Goal: Task Accomplishment & Management: Manage account settings

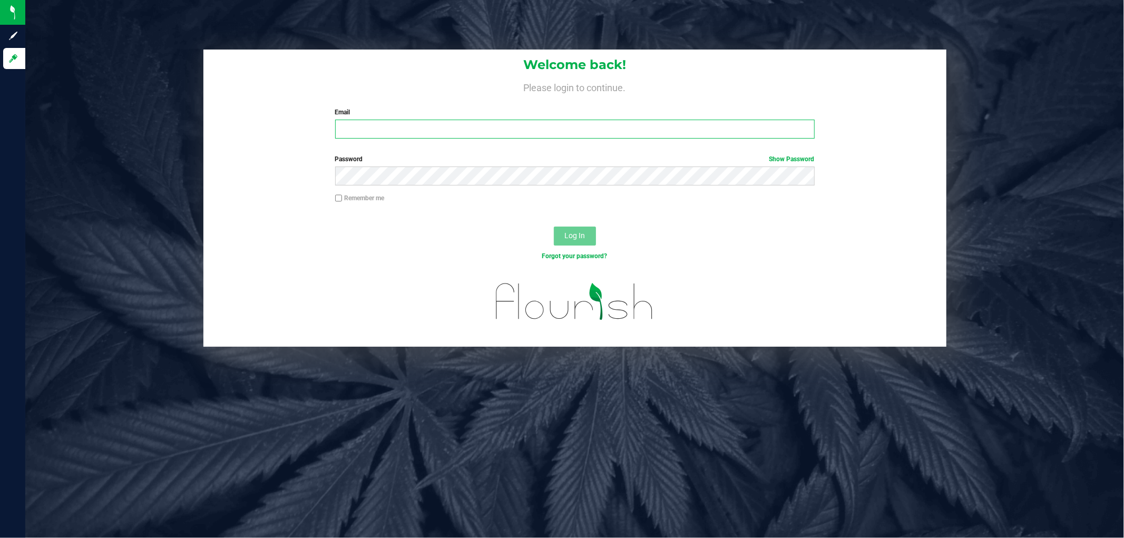
click at [418, 130] on input "Email" at bounding box center [574, 129] width 479 height 19
type input "[EMAIL_ADDRESS][DOMAIN_NAME]"
click at [554, 227] on button "Log In" at bounding box center [575, 236] width 42 height 19
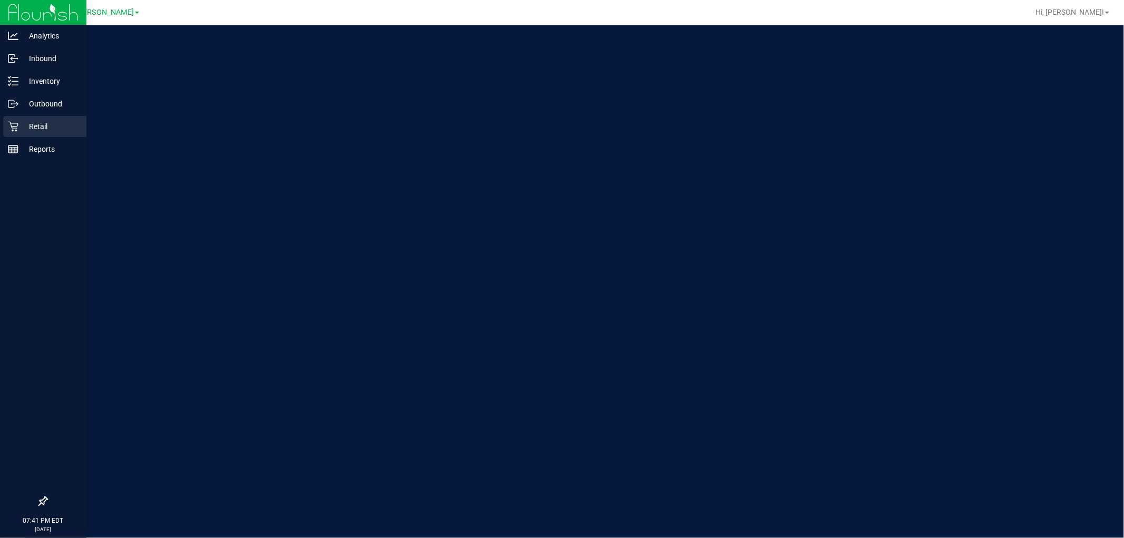
click at [25, 126] on p "Retail" at bounding box center [49, 126] width 63 height 13
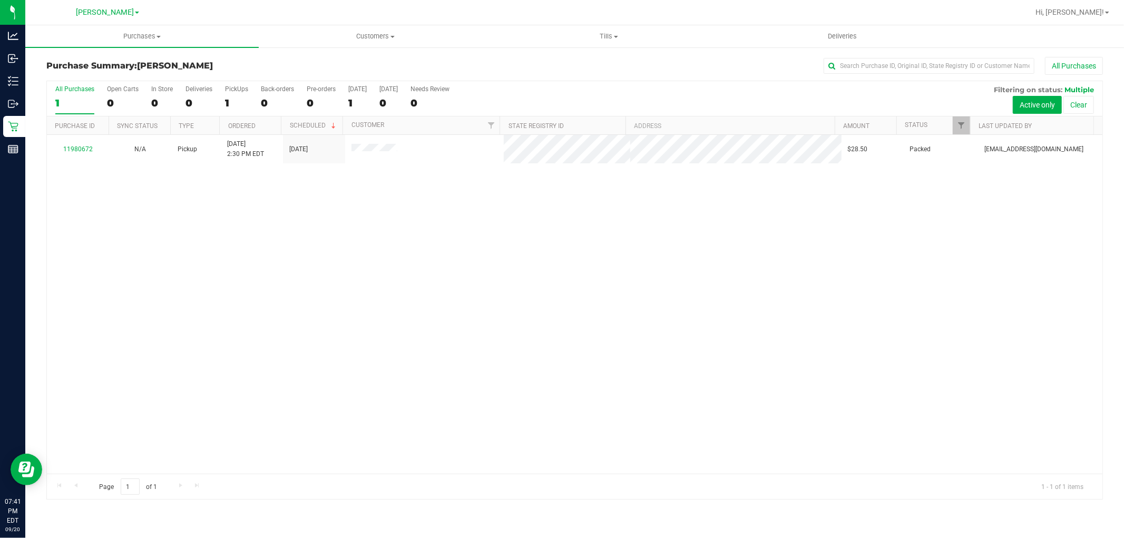
click at [449, 220] on div "11980672 N/A Pickup [DATE] 2:30 PM EDT 9/20/2025 $28.50 Packed [EMAIL_ADDRESS][…" at bounding box center [574, 304] width 1055 height 339
click at [603, 38] on span "Tills" at bounding box center [609, 36] width 232 height 9
click at [576, 63] on li "Manage tills" at bounding box center [608, 63] width 233 height 13
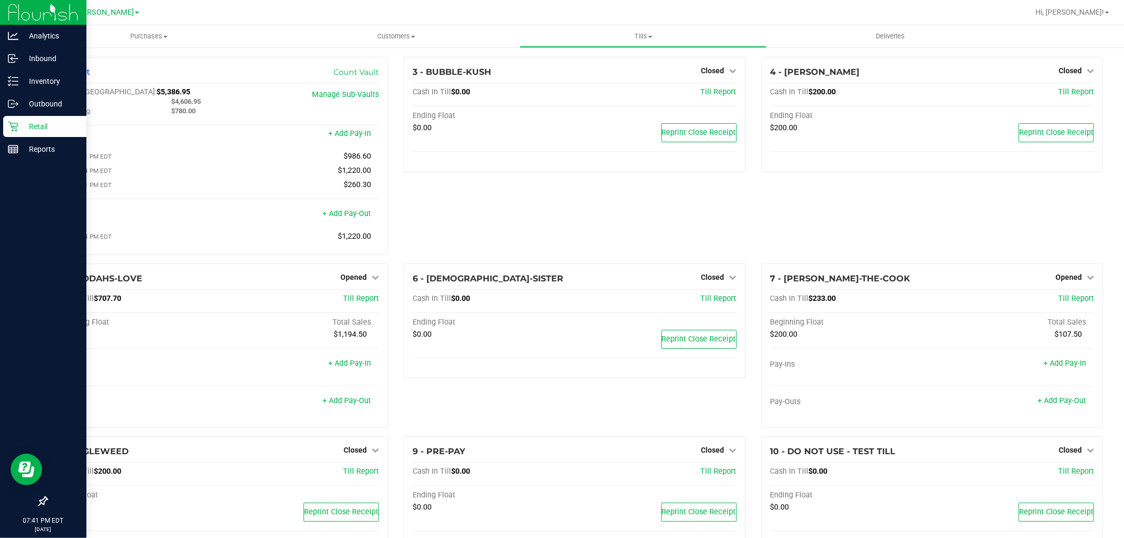
click at [9, 127] on icon at bounding box center [13, 126] width 11 height 11
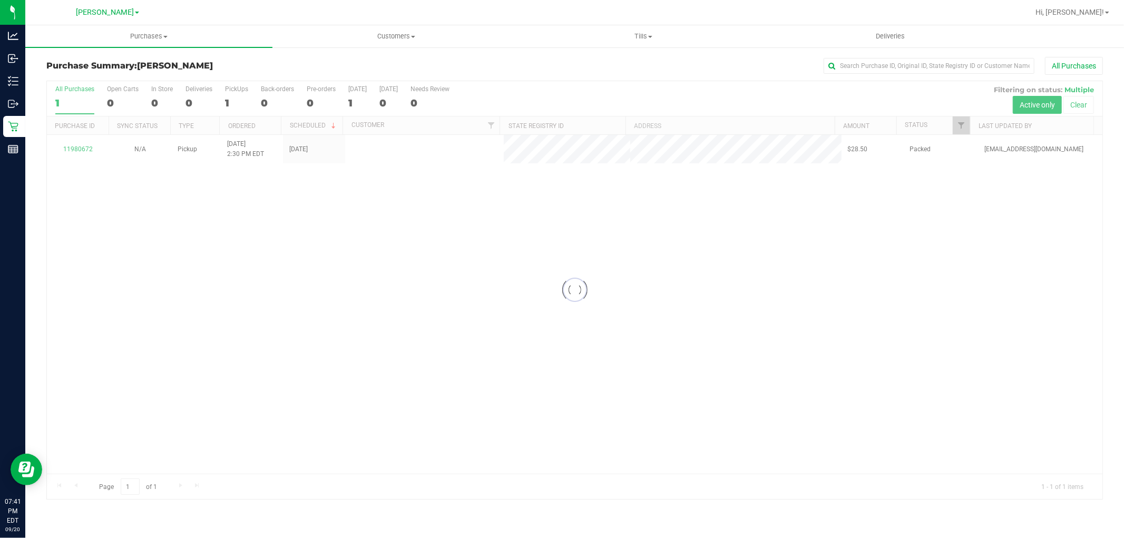
click at [487, 237] on div at bounding box center [574, 290] width 1055 height 418
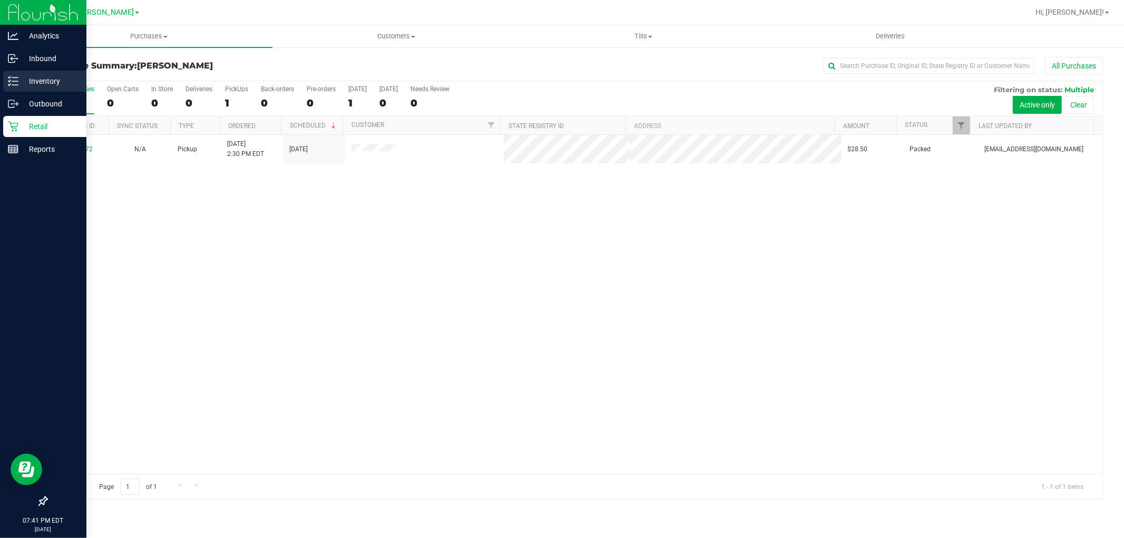
click at [11, 76] on icon at bounding box center [13, 81] width 11 height 11
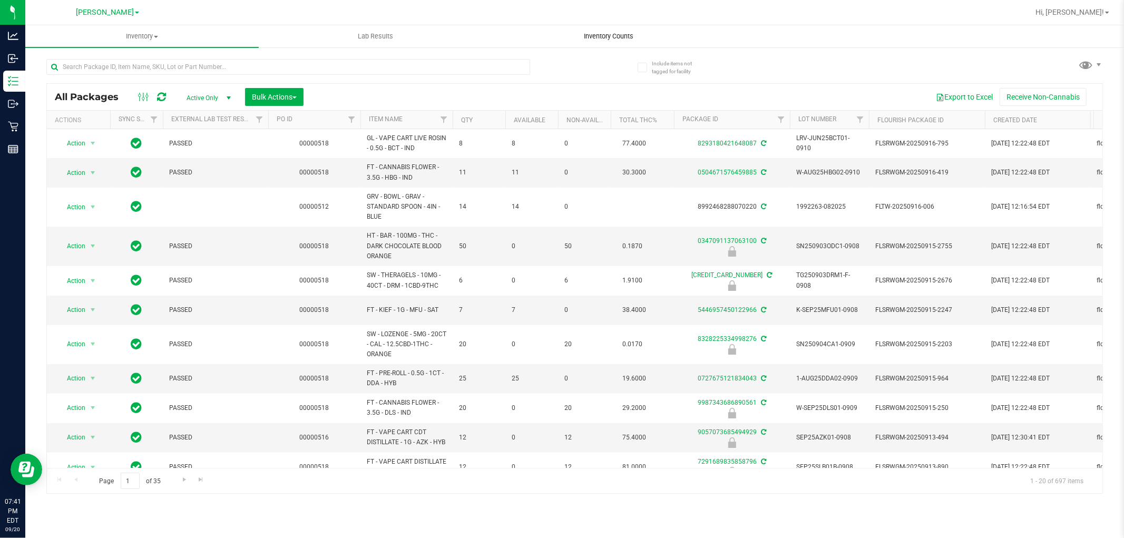
click at [603, 40] on span "Inventory Counts" at bounding box center [609, 36] width 78 height 9
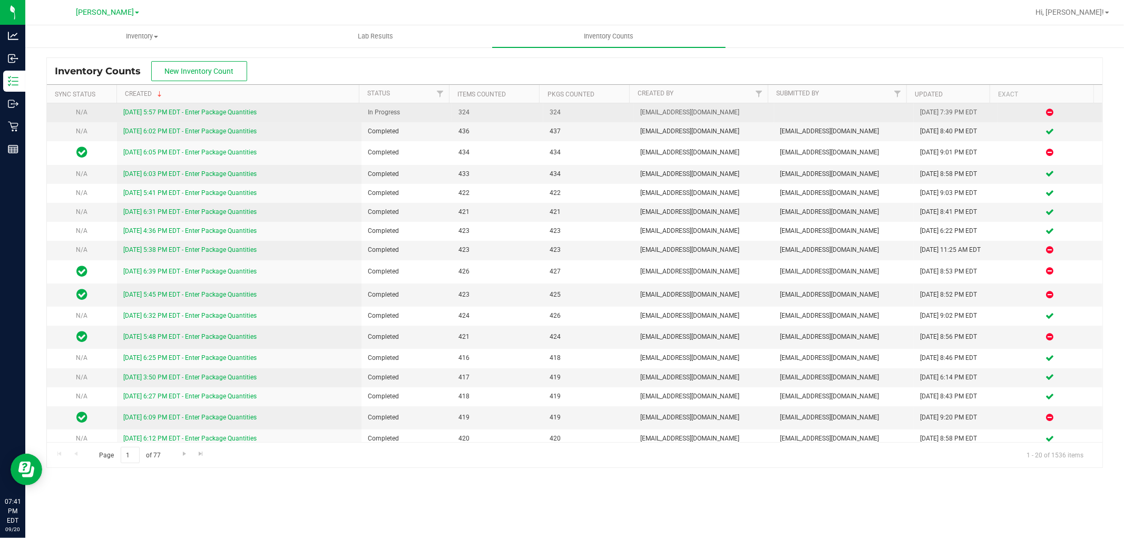
click at [204, 113] on link "[DATE] 5:57 PM EDT - Enter Package Quantities" at bounding box center [189, 112] width 133 height 7
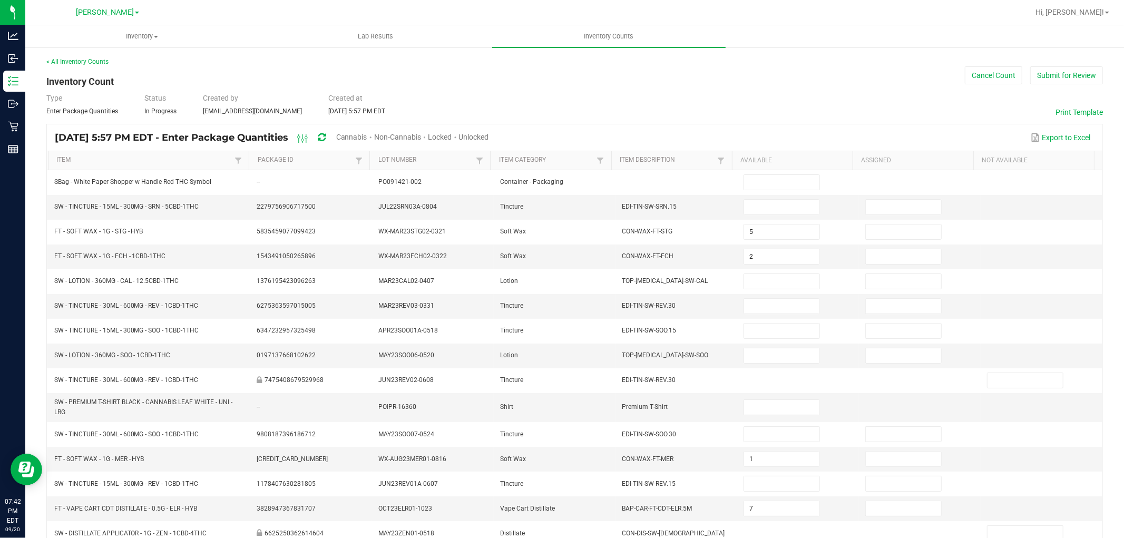
click at [367, 134] on span "Cannabis" at bounding box center [351, 137] width 31 height 8
type input "5"
type input "2"
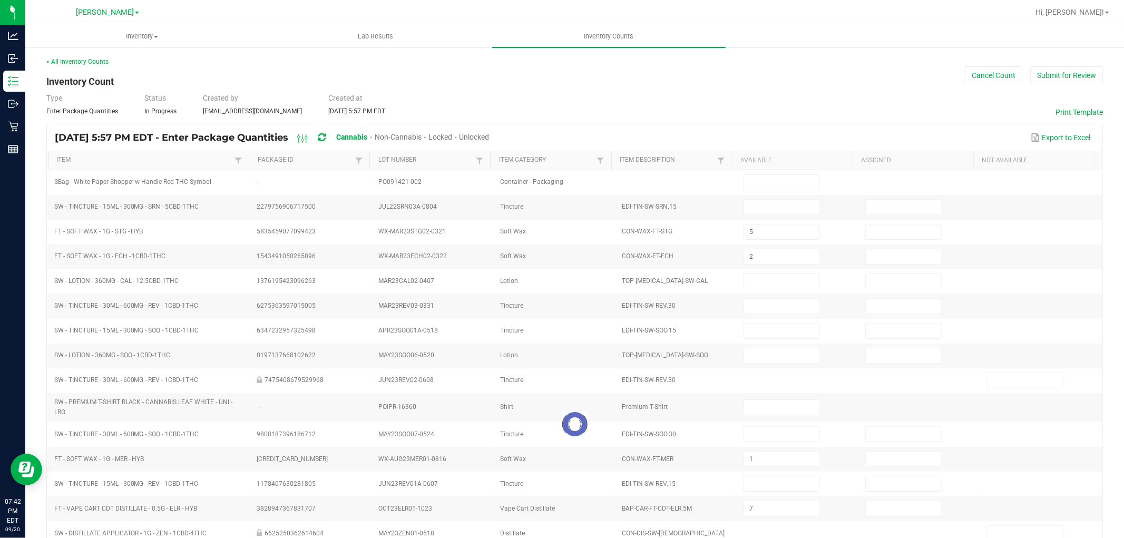
type input "1"
type input "7"
type input "10"
type input "12"
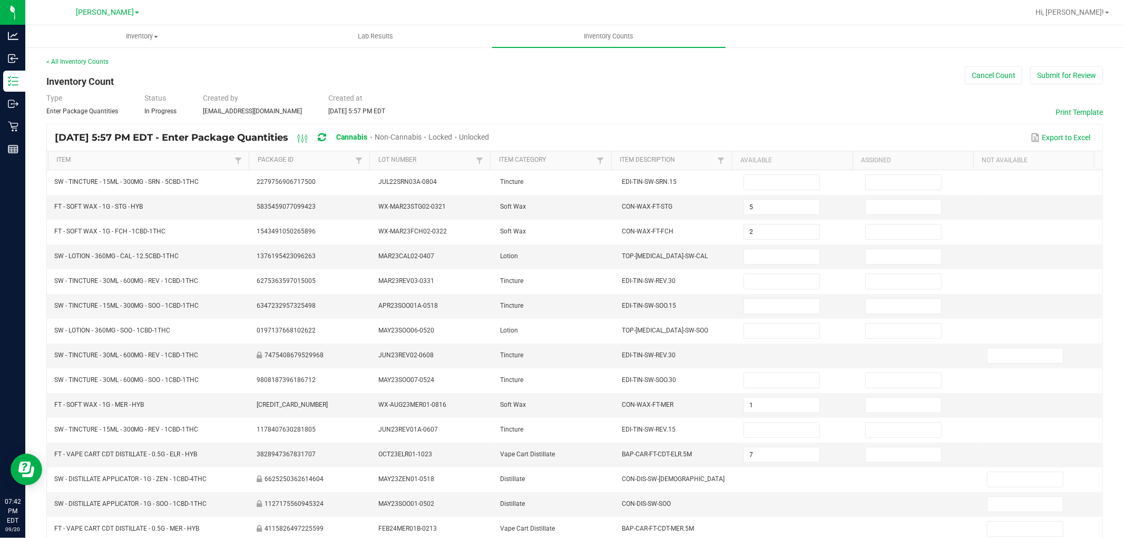
click at [489, 134] on span "Unlocked" at bounding box center [474, 137] width 30 height 8
type input "7"
type input "1"
type input "12"
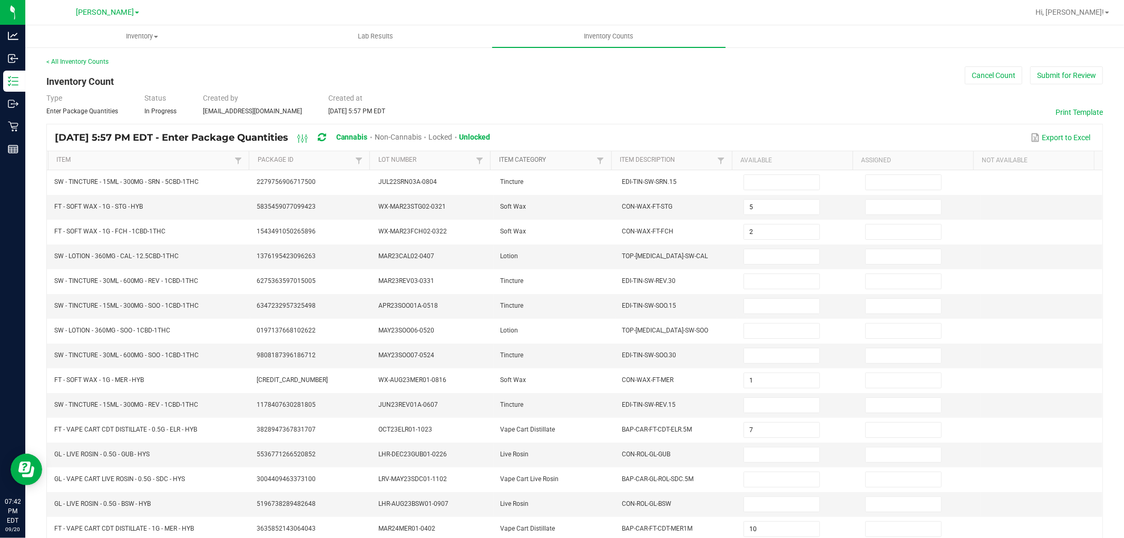
click at [552, 161] on link "Item Category" at bounding box center [546, 160] width 95 height 8
type input "3"
type input "4"
type input "25"
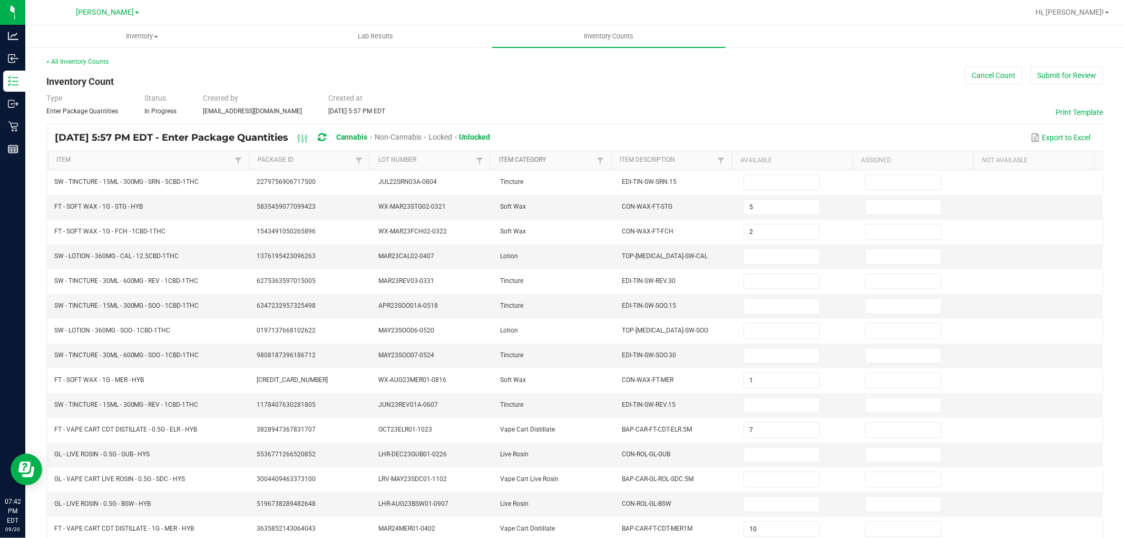
type input "6"
type input "2"
type input "3"
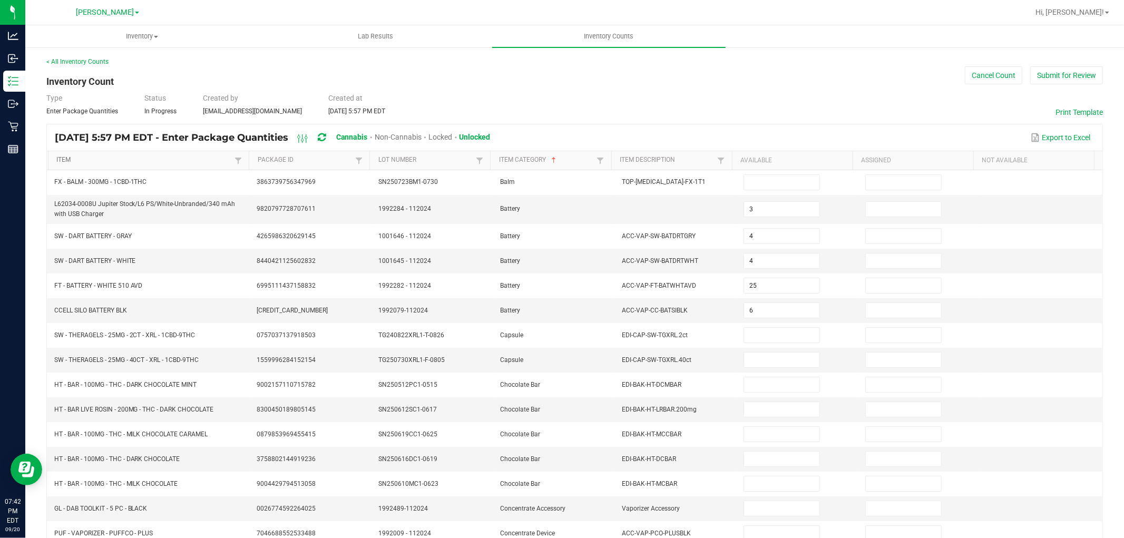
click at [175, 162] on link "Item" at bounding box center [143, 160] width 175 height 8
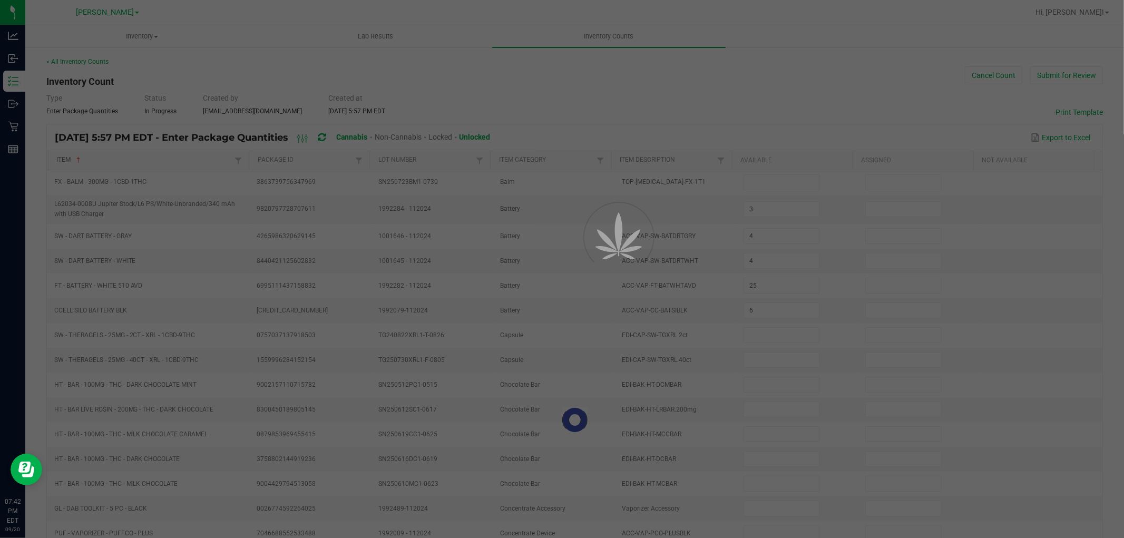
type input "6"
type input "19"
type input "7"
type input "9"
type input "14"
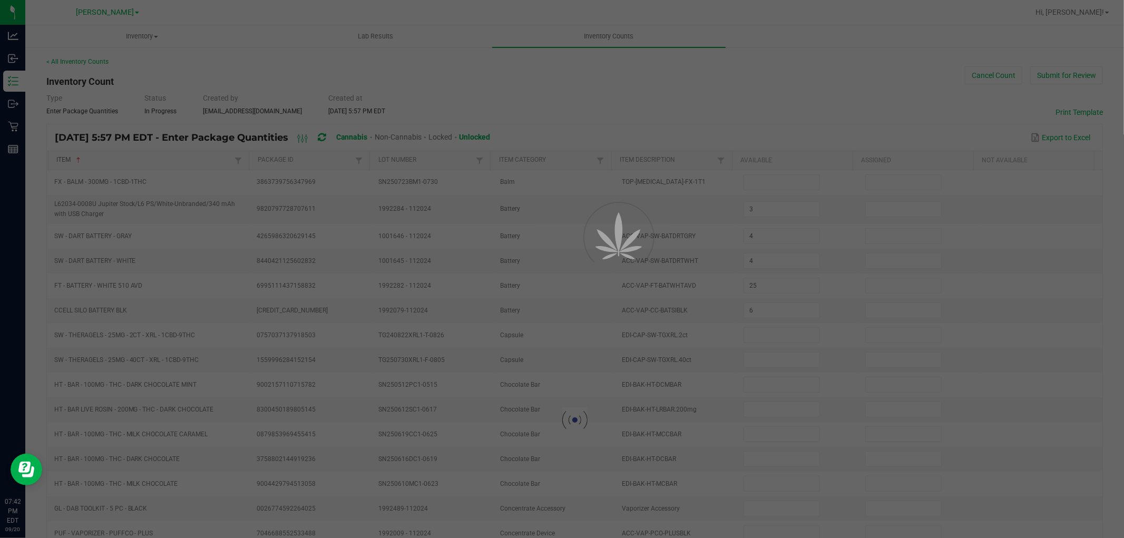
type input "18"
type input "25"
type input "3"
type input "1"
type input "16"
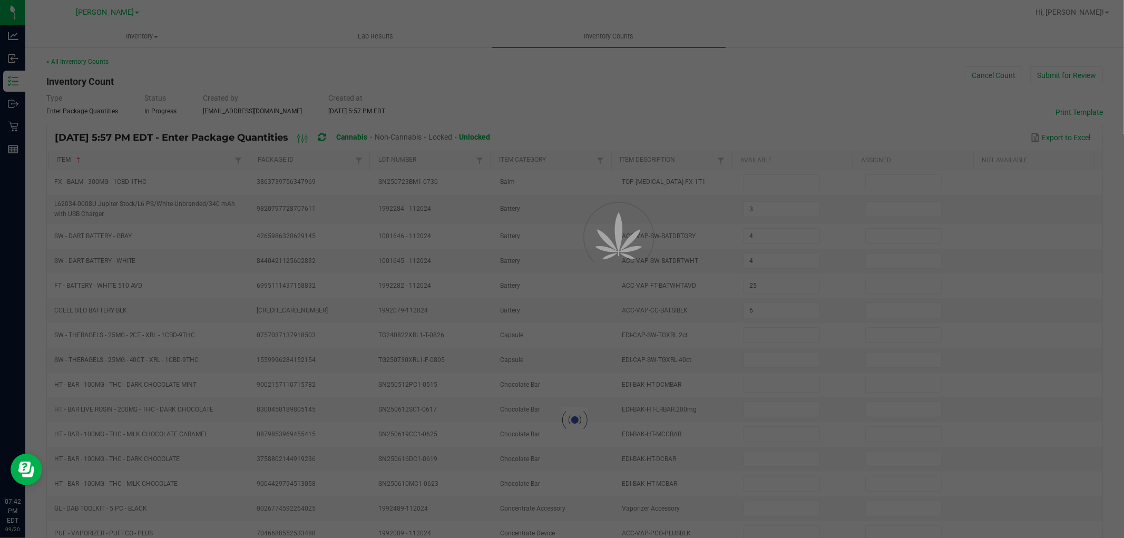
type input "18"
type input "8"
type input "11"
type input "4"
type input "11"
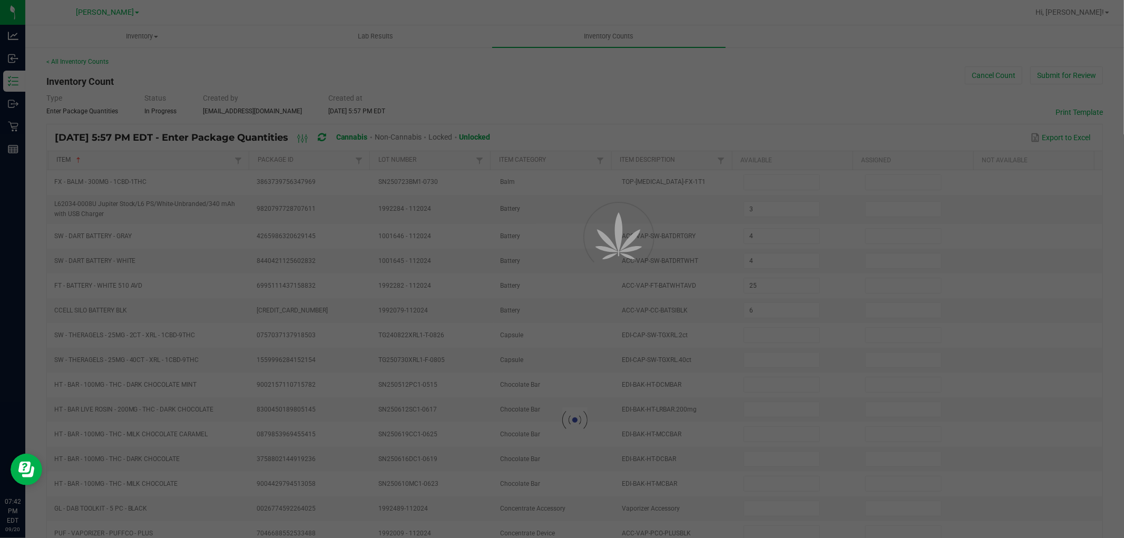
type input "9"
type input "1"
type input "16"
type input "2"
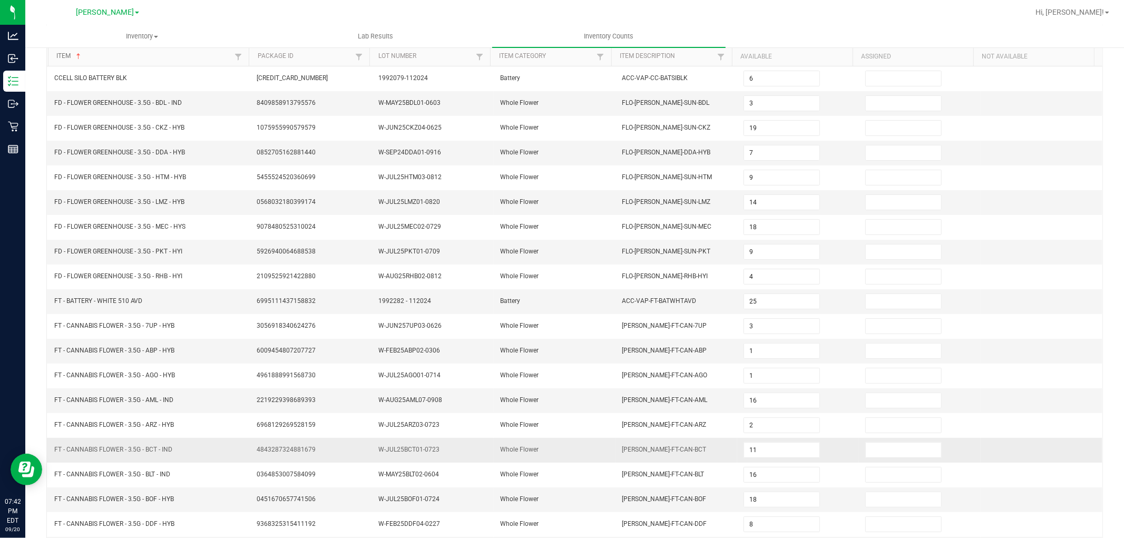
scroll to position [168, 0]
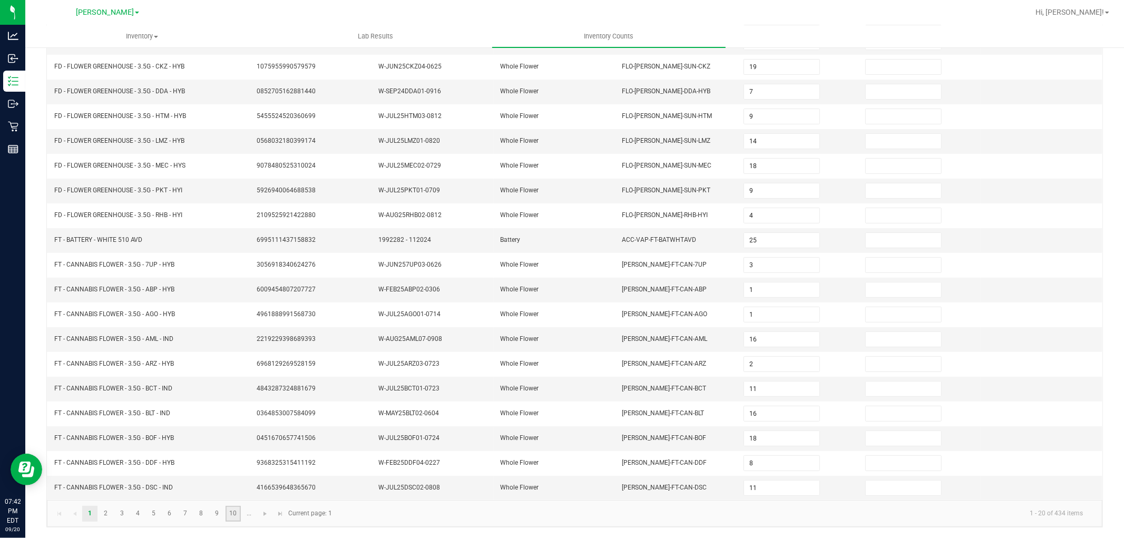
click at [234, 517] on link "10" at bounding box center [232, 514] width 15 height 16
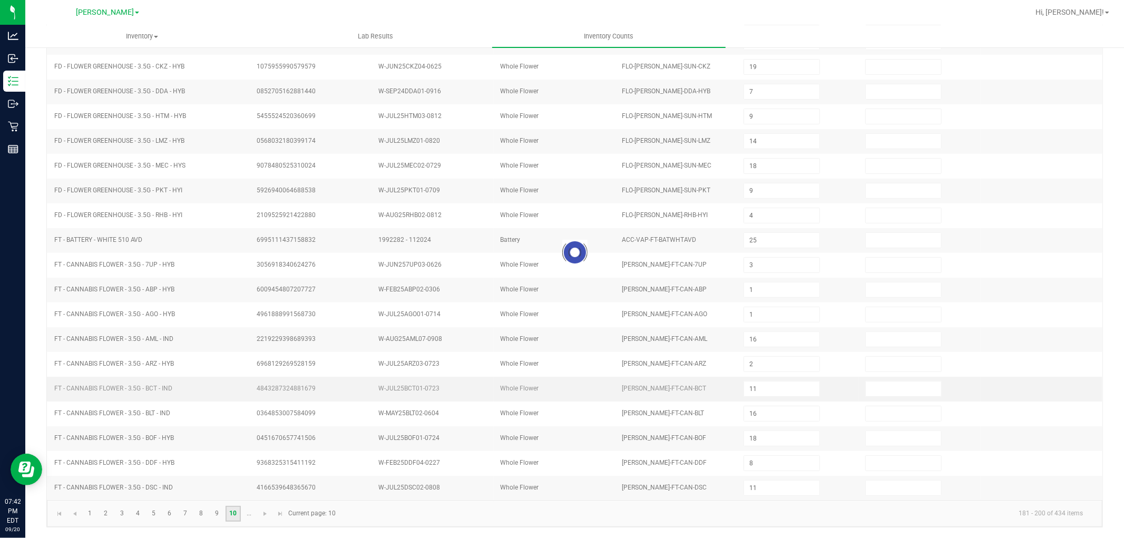
type input "1"
type input "6"
type input "5"
type input "3"
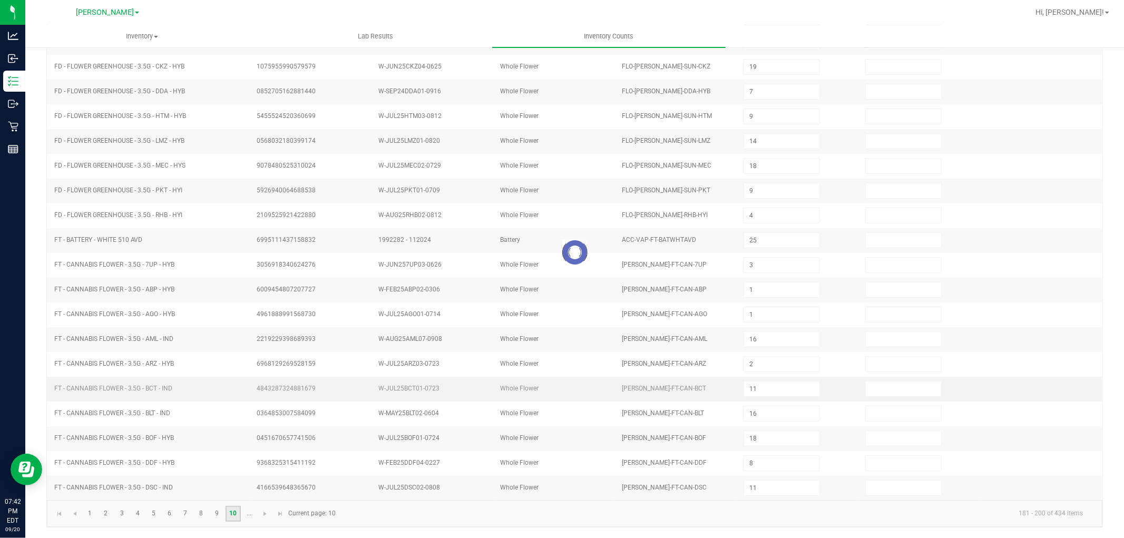
type input "2"
type input "12"
type input "3"
type input "8"
type input "2"
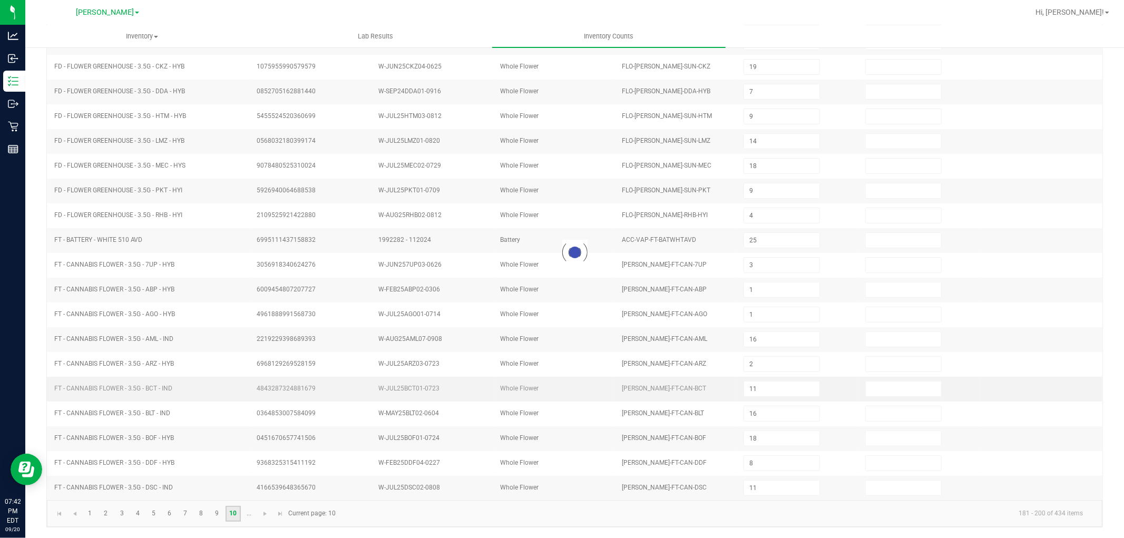
type input "12"
type input "7"
type input "9"
type input "7"
type input "6"
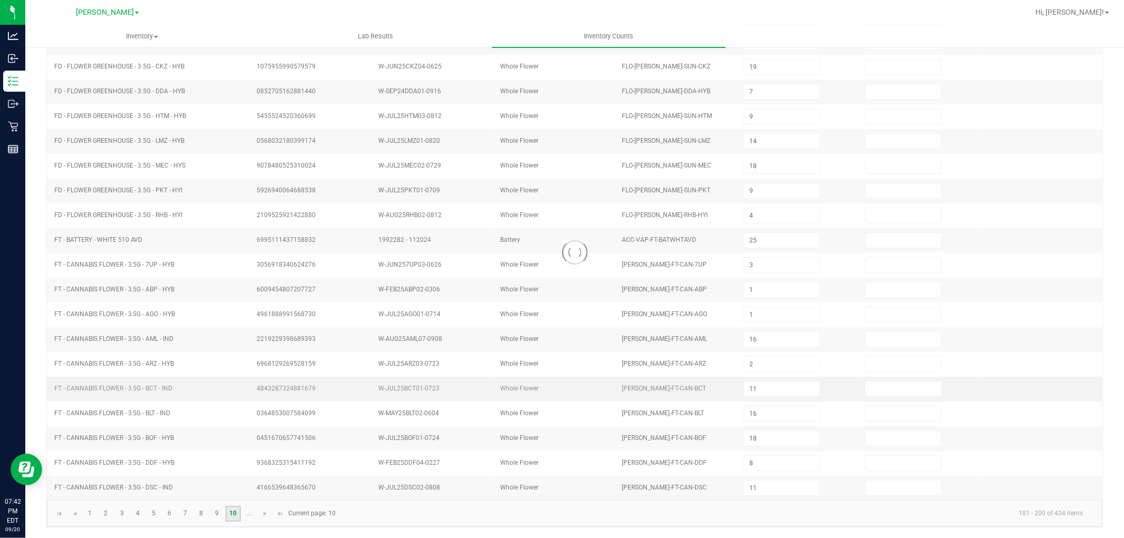
type input "10"
type input "2"
type input "3"
type input "9"
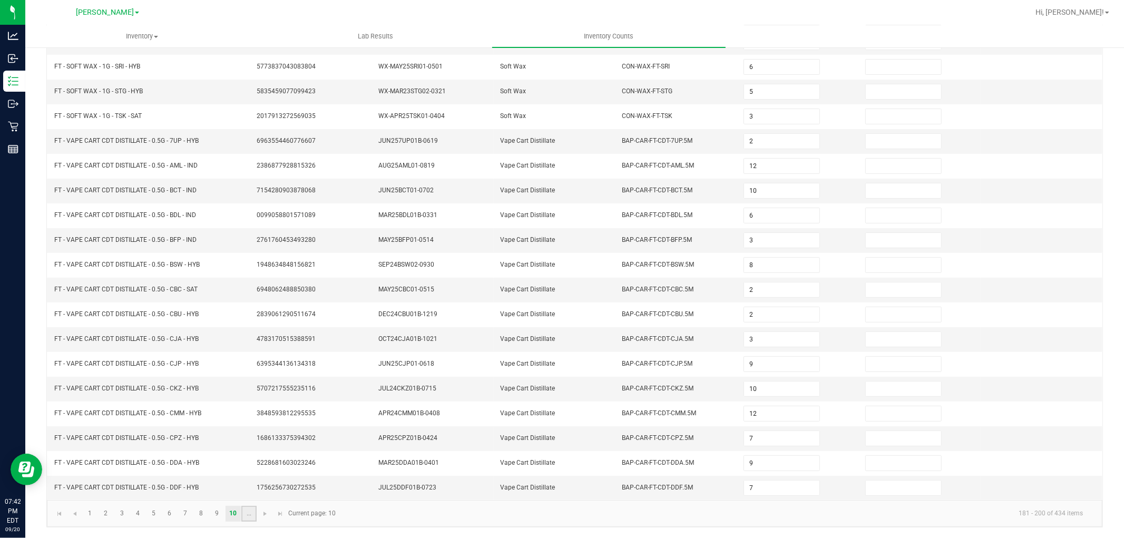
click at [250, 512] on link "..." at bounding box center [248, 514] width 15 height 16
type input "8"
type input "7"
type input "3"
type input "12"
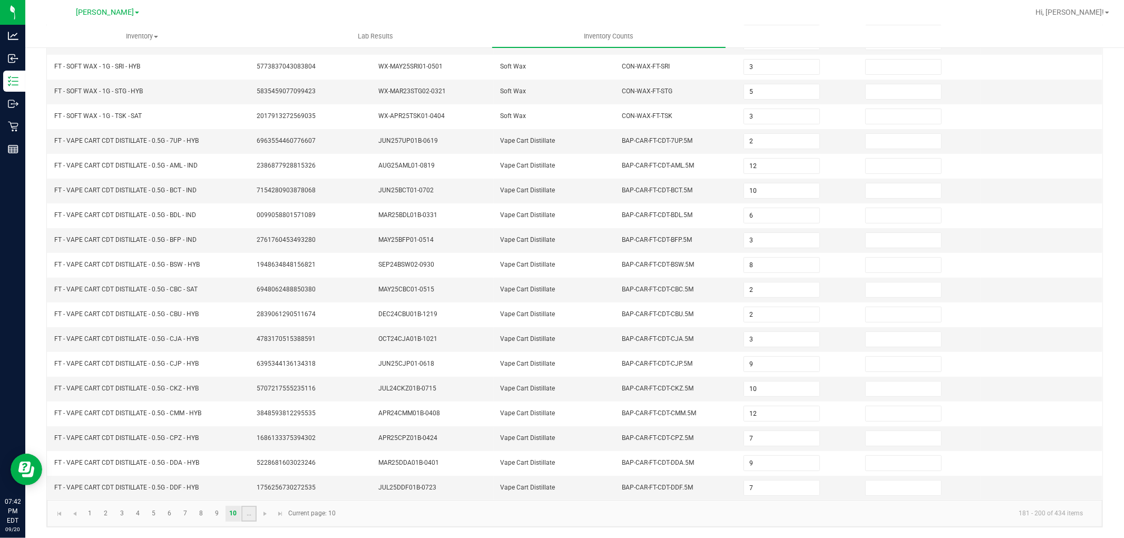
type input "5"
type input "6"
type input "4"
type input "3"
type input "7"
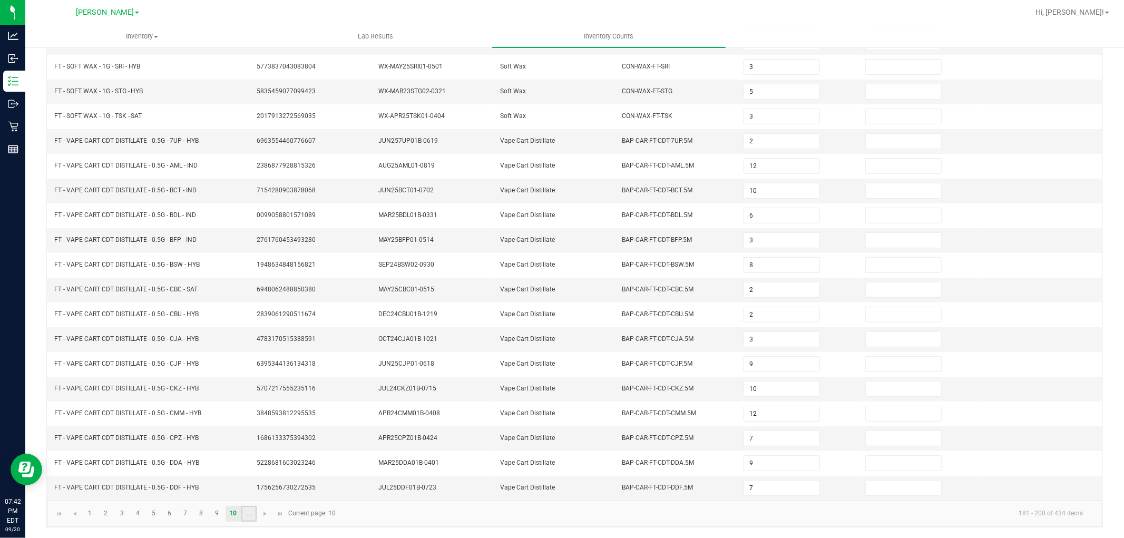
type input "9"
type input "3"
type input "6"
type input "4"
type input "9"
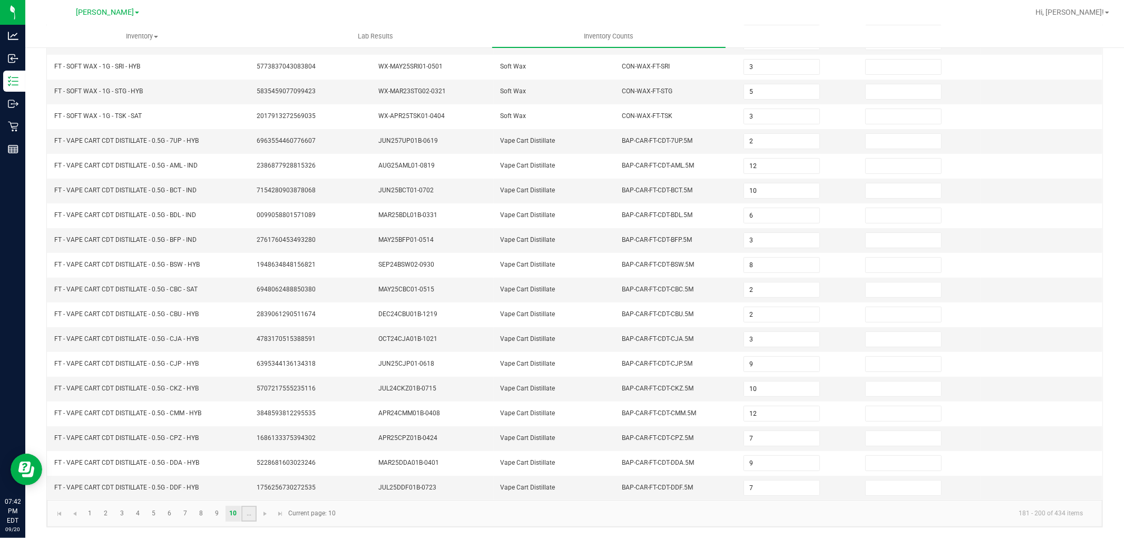
type input "1"
type input "6"
type input "7"
type input "1"
click at [199, 512] on link "17" at bounding box center [200, 514] width 15 height 16
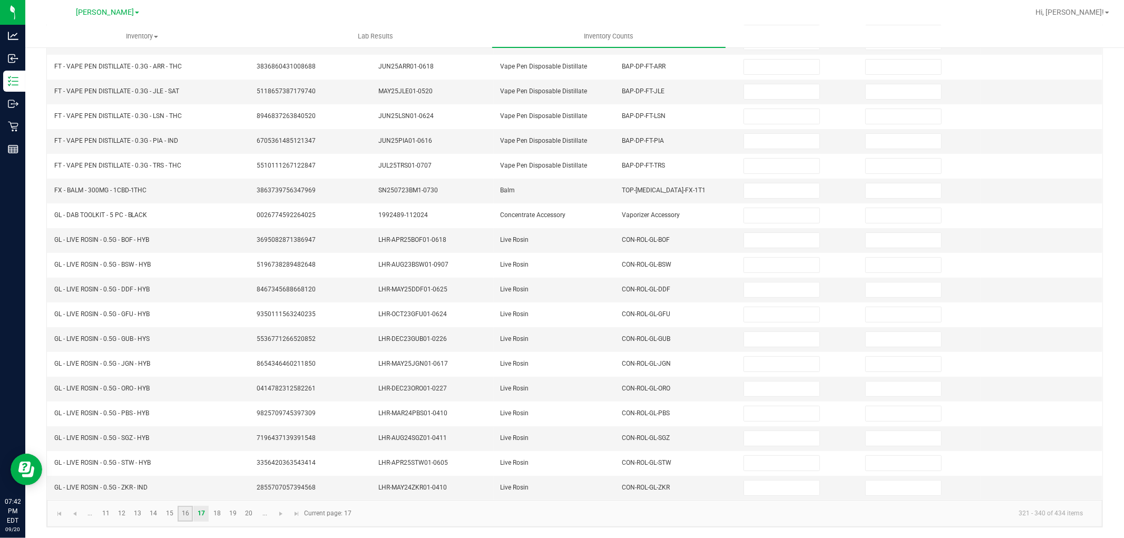
click at [183, 512] on link "16" at bounding box center [185, 514] width 15 height 16
type input "7"
type input "2"
type input "7"
type input "8"
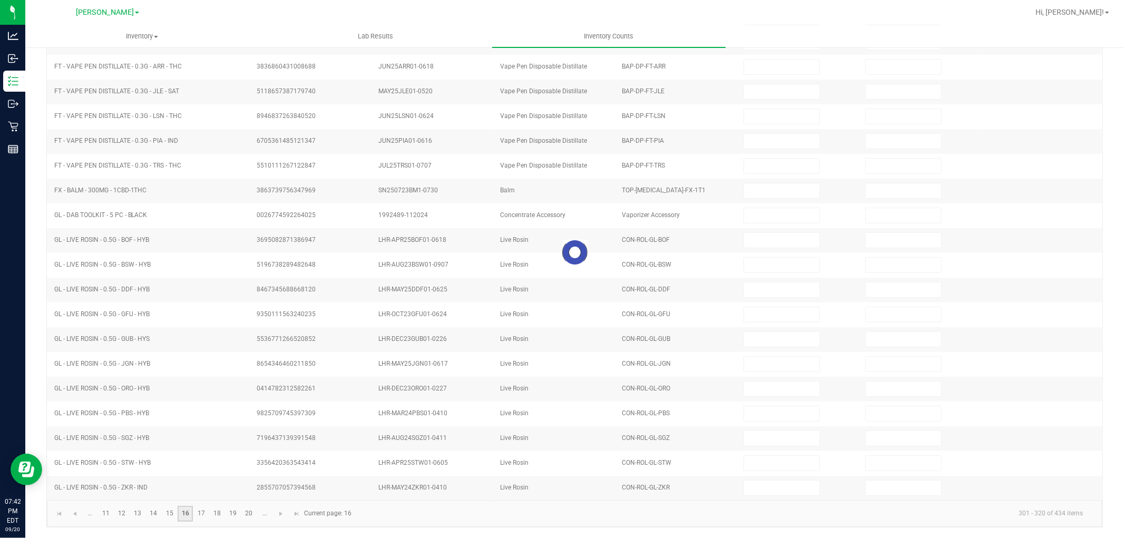
type input "9"
type input "8"
type input "9"
type input "8"
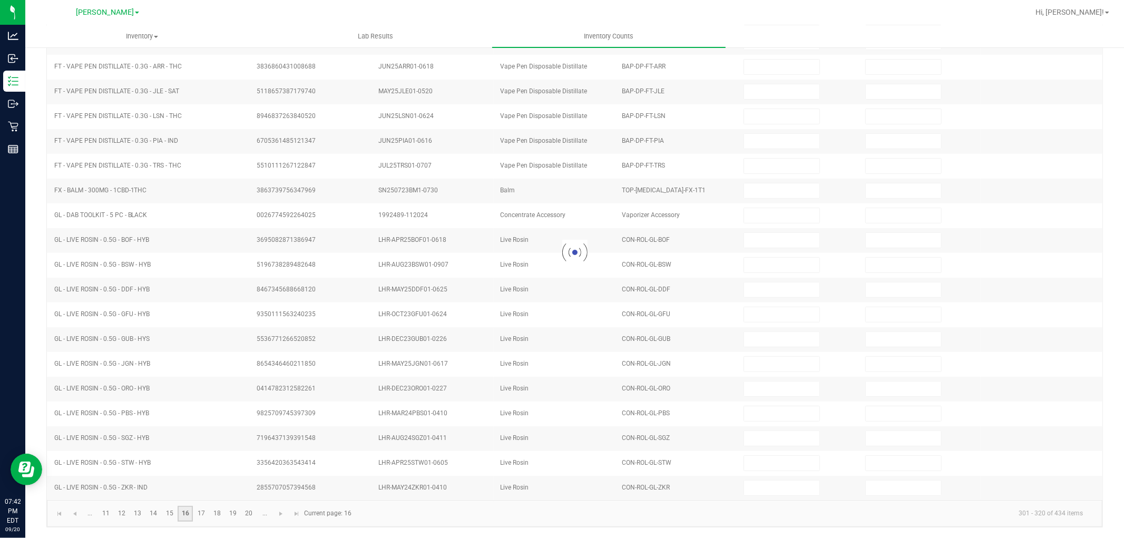
type input "7"
type input "11"
type input "7"
type input "0"
type input "9"
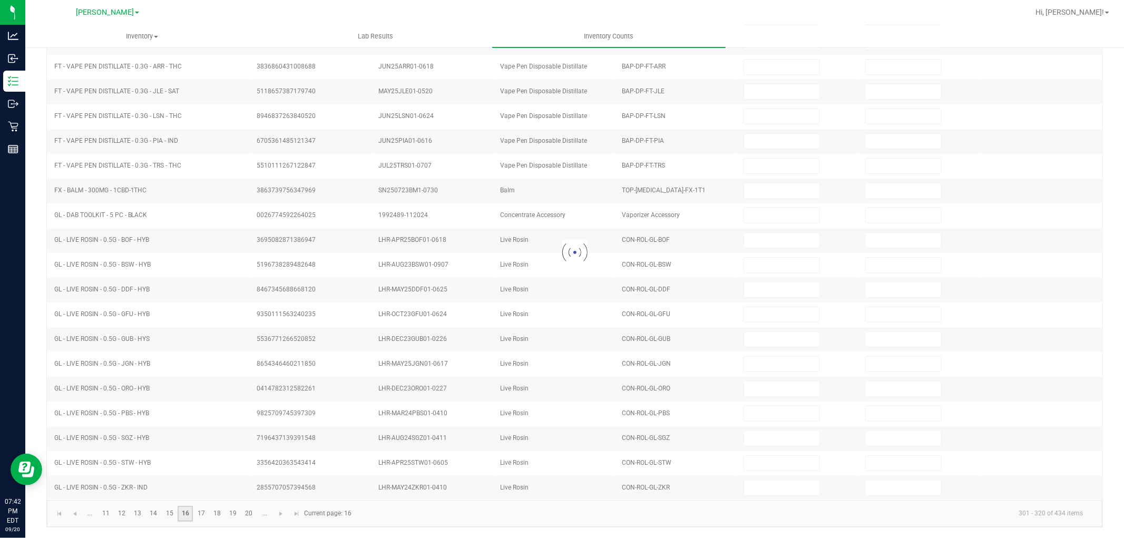
type input "11"
type input "5"
type input "9"
type input "8"
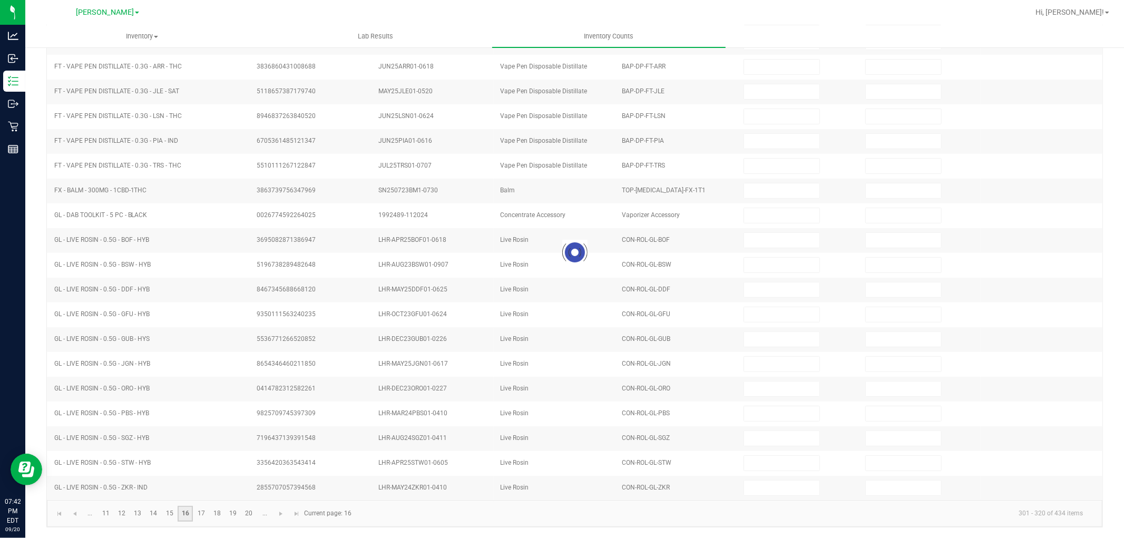
type input "8"
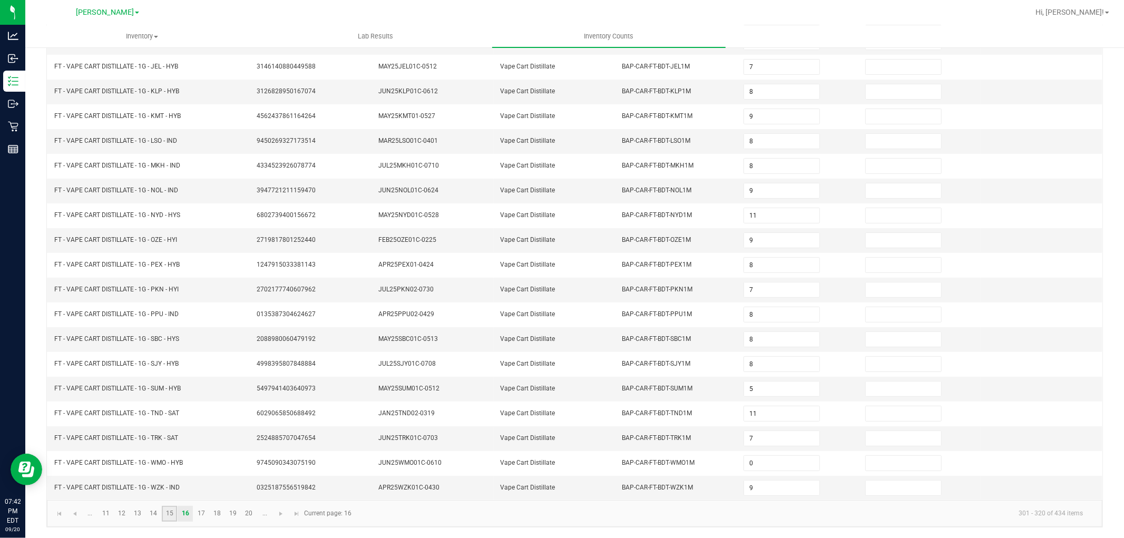
click at [172, 512] on link "15" at bounding box center [169, 514] width 15 height 16
type input "5"
type input "1"
type input "6"
type input "1"
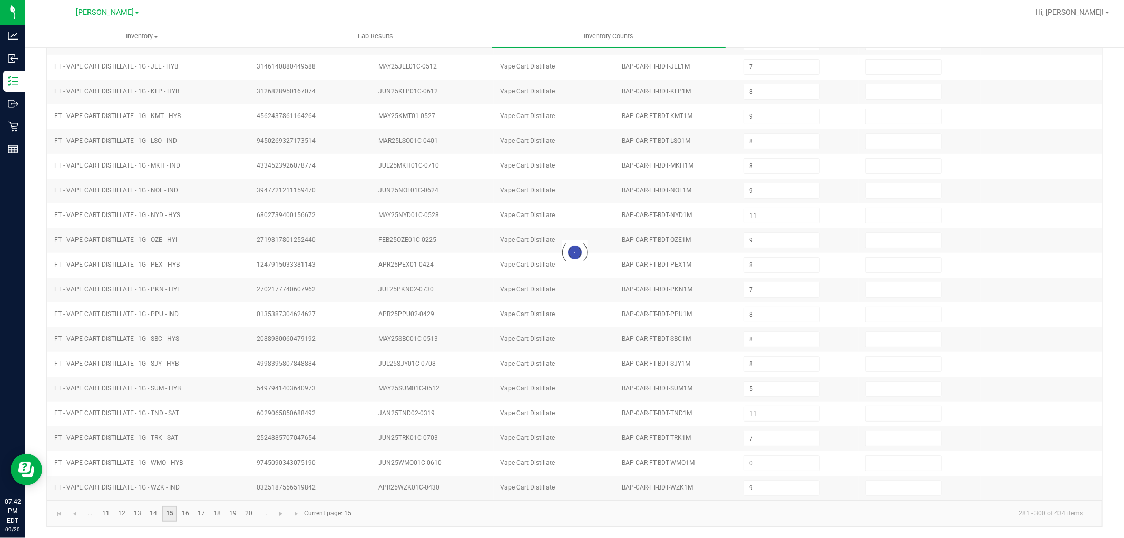
type input "3"
type input "9"
type input "5"
type input "3"
type input "6"
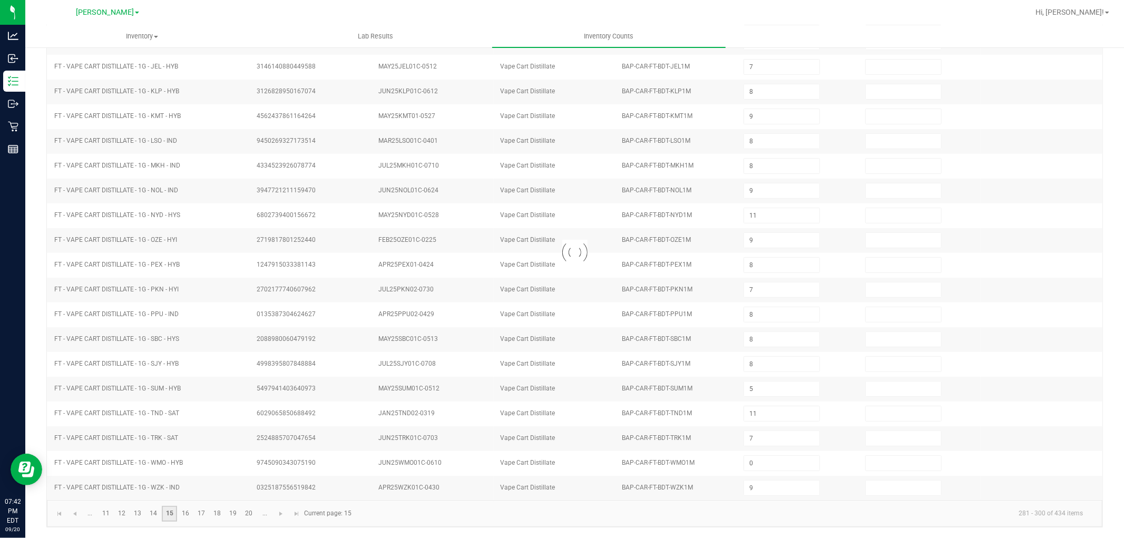
type input "12"
type input "8"
type input "4"
type input "8"
type input "7"
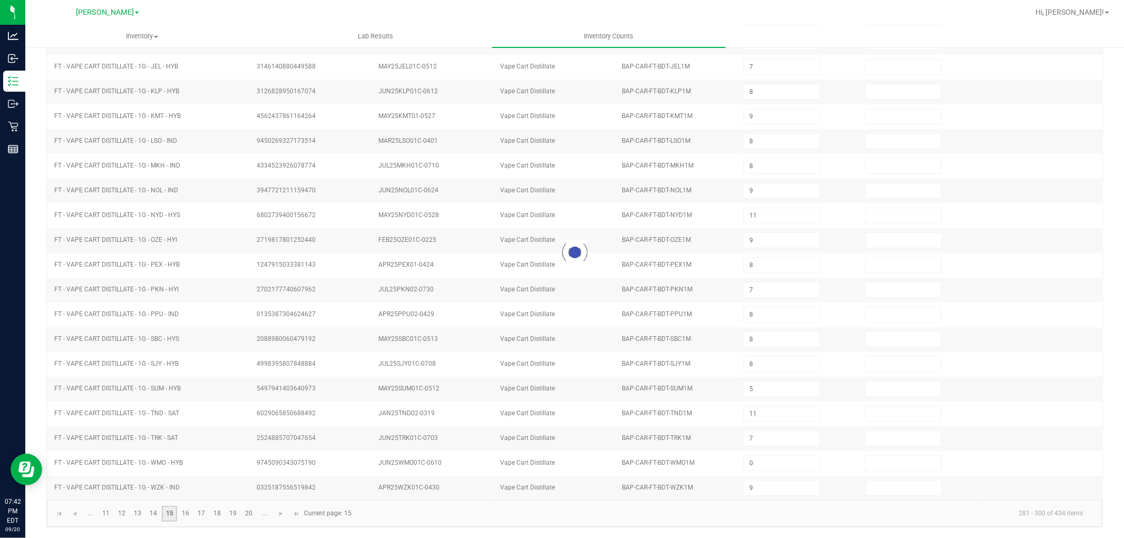
type input "6"
type input "9"
type input "7"
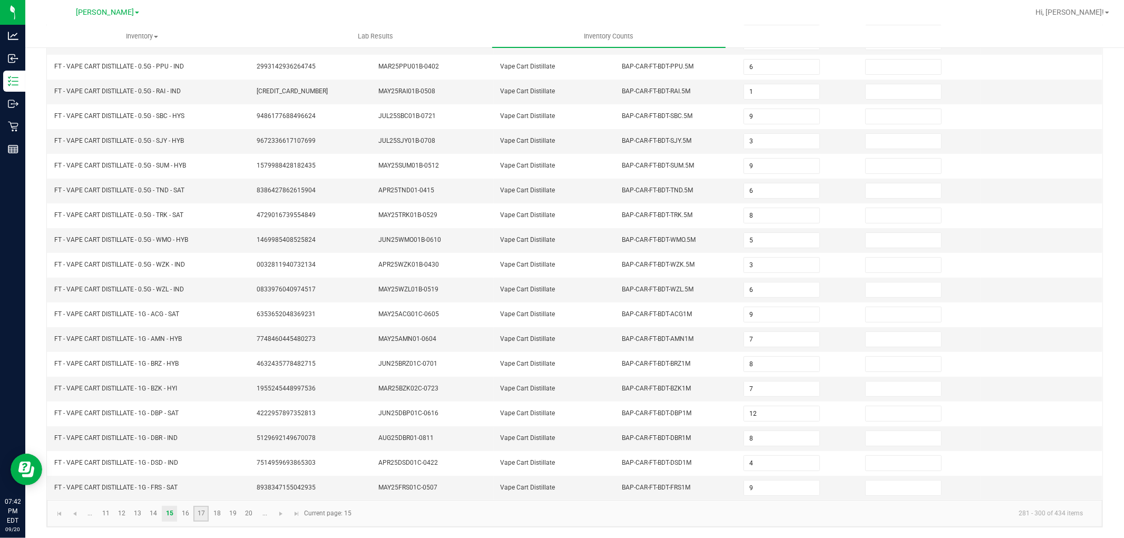
click at [197, 515] on link "17" at bounding box center [200, 514] width 15 height 16
type input "8"
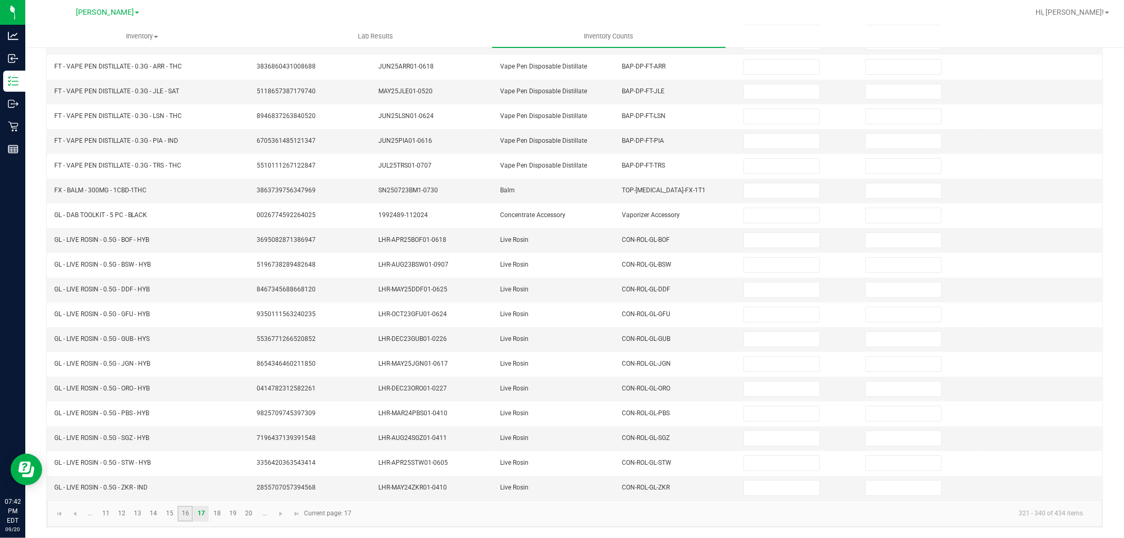
click at [186, 515] on link "16" at bounding box center [185, 514] width 15 height 16
type input "7"
type input "2"
type input "7"
type input "8"
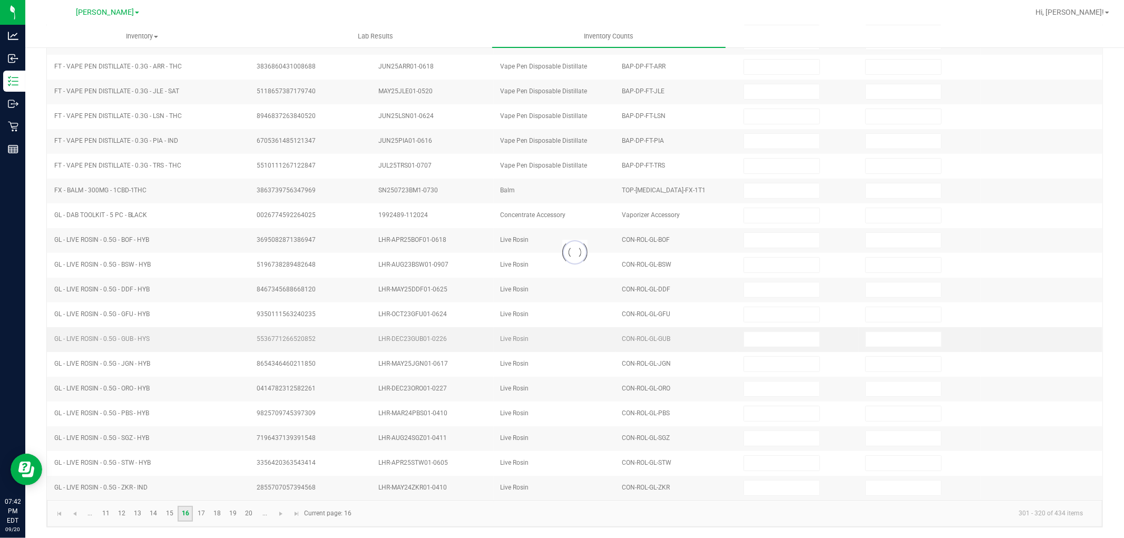
type input "9"
type input "8"
type input "9"
type input "8"
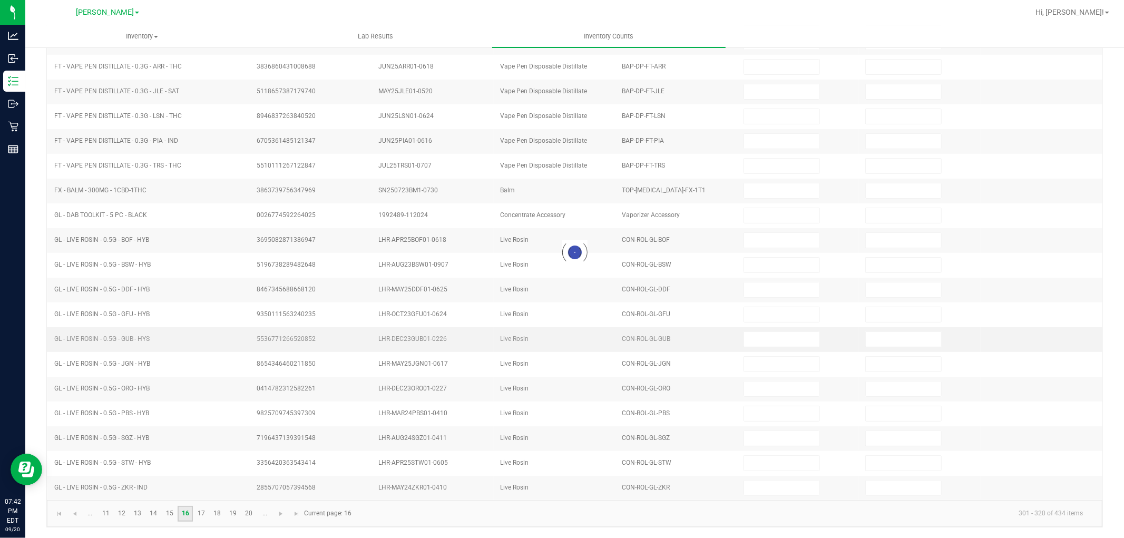
type input "7"
type input "11"
type input "7"
type input "0"
type input "9"
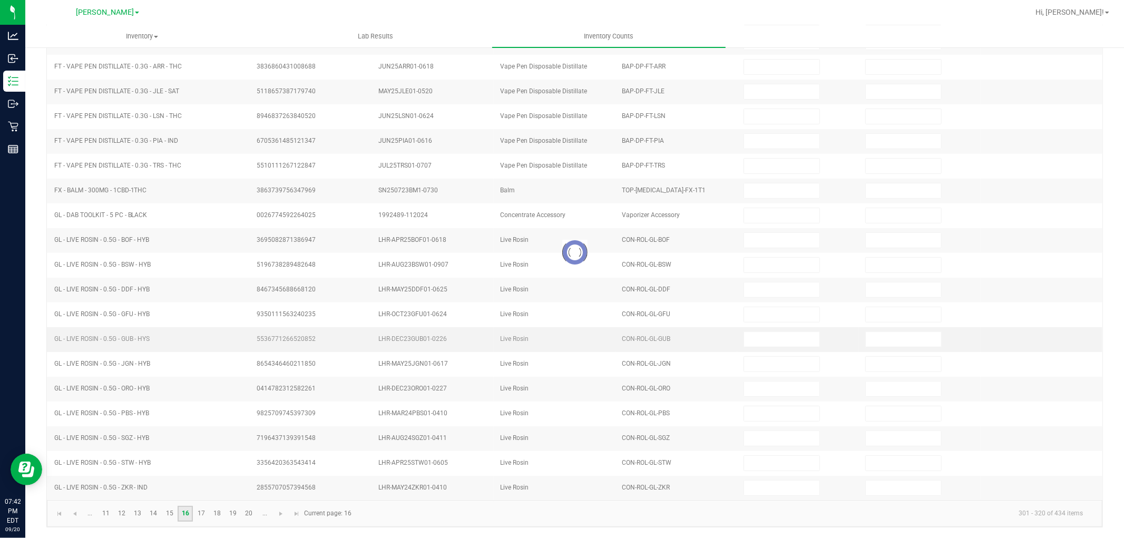
type input "11"
type input "5"
type input "9"
type input "8"
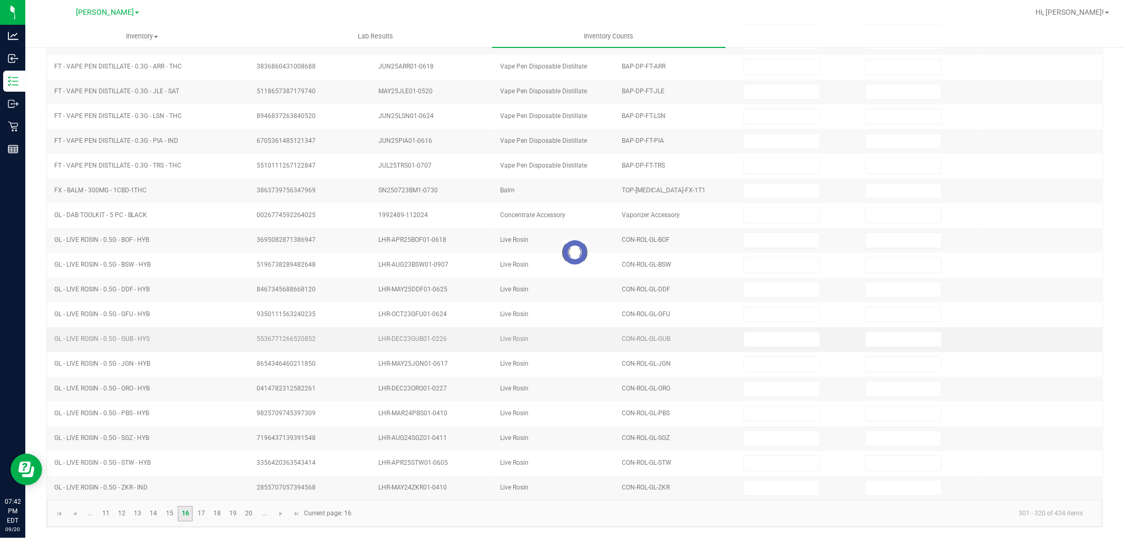
type input "8"
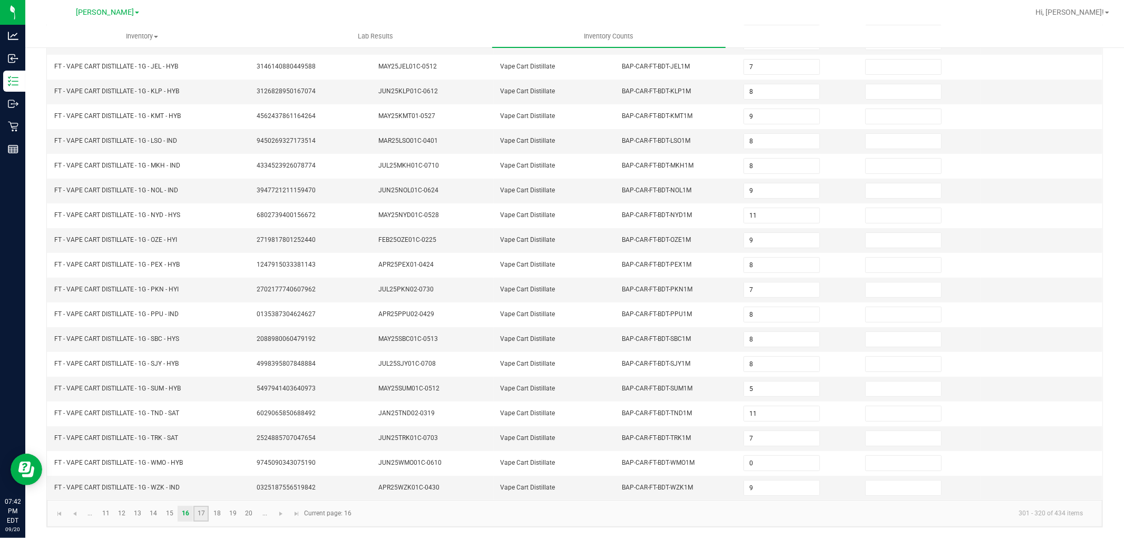
click at [202, 513] on link "17" at bounding box center [200, 514] width 15 height 16
type input "8"
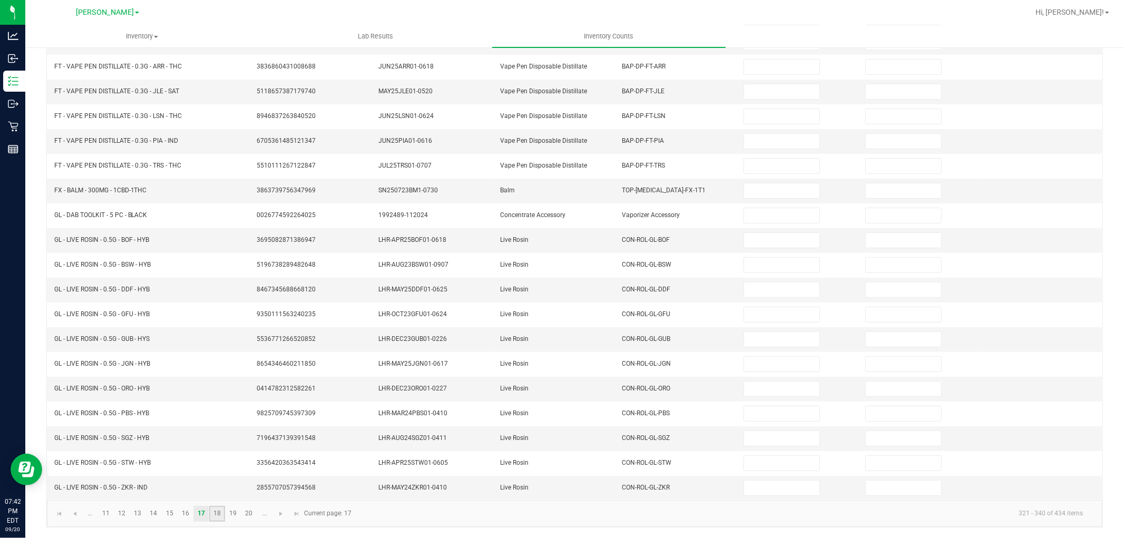
click at [214, 514] on link "18" at bounding box center [216, 514] width 15 height 16
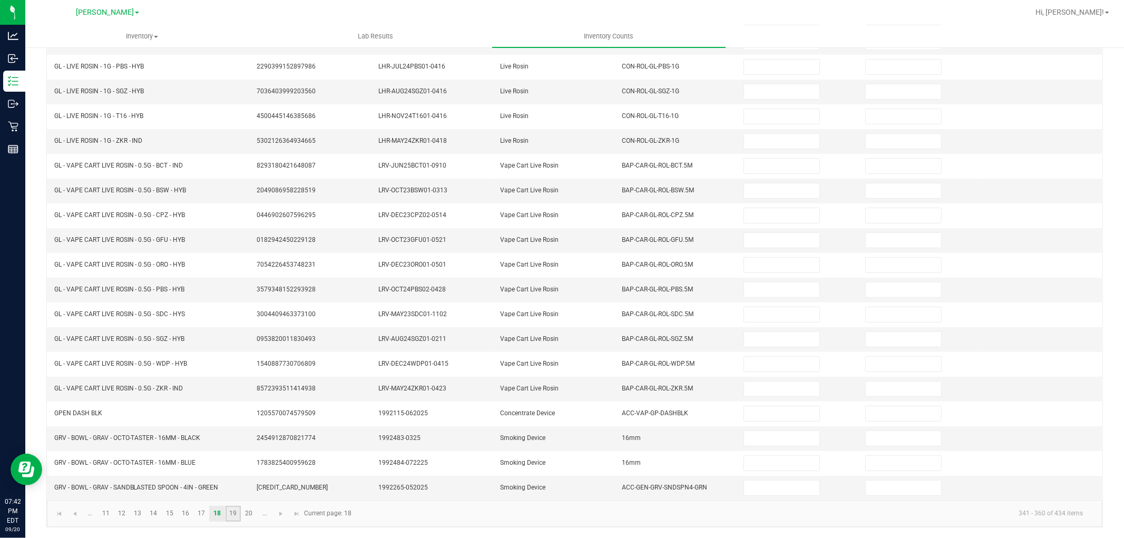
click at [235, 514] on link "19" at bounding box center [232, 514] width 15 height 16
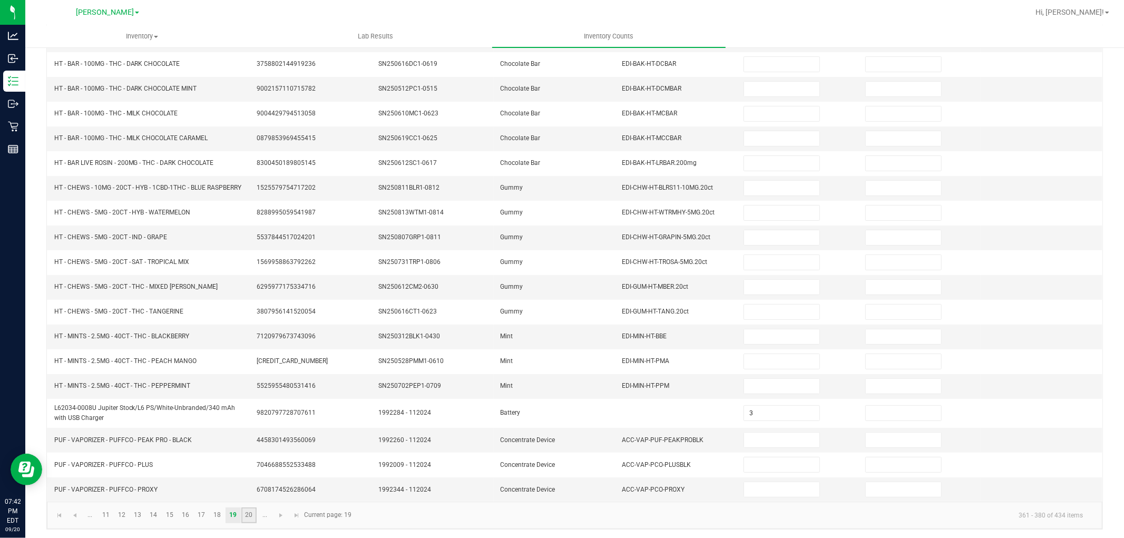
click at [249, 523] on link "20" at bounding box center [248, 515] width 15 height 16
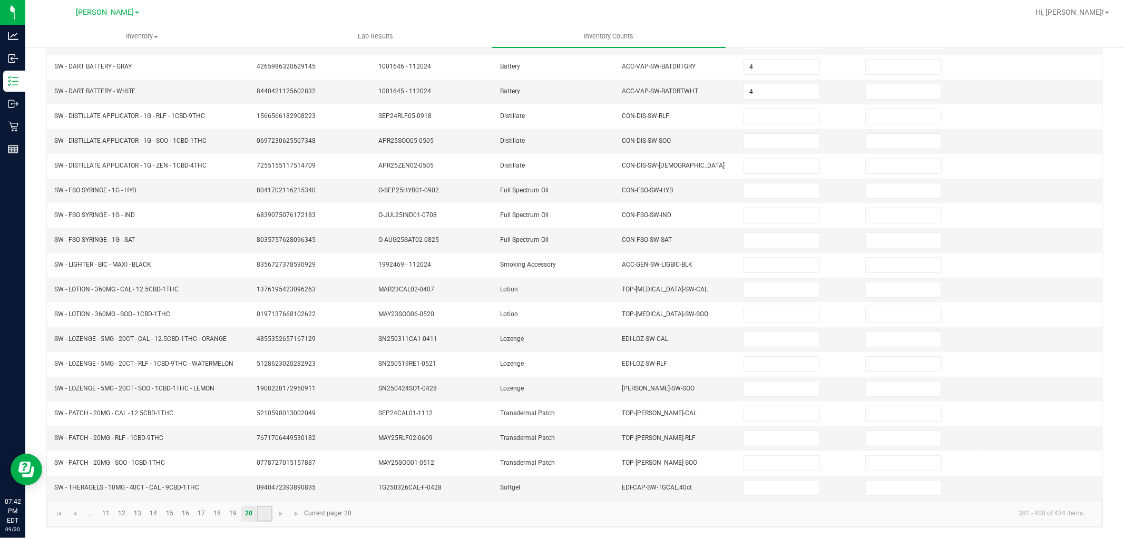
click at [262, 509] on link "..." at bounding box center [264, 514] width 15 height 16
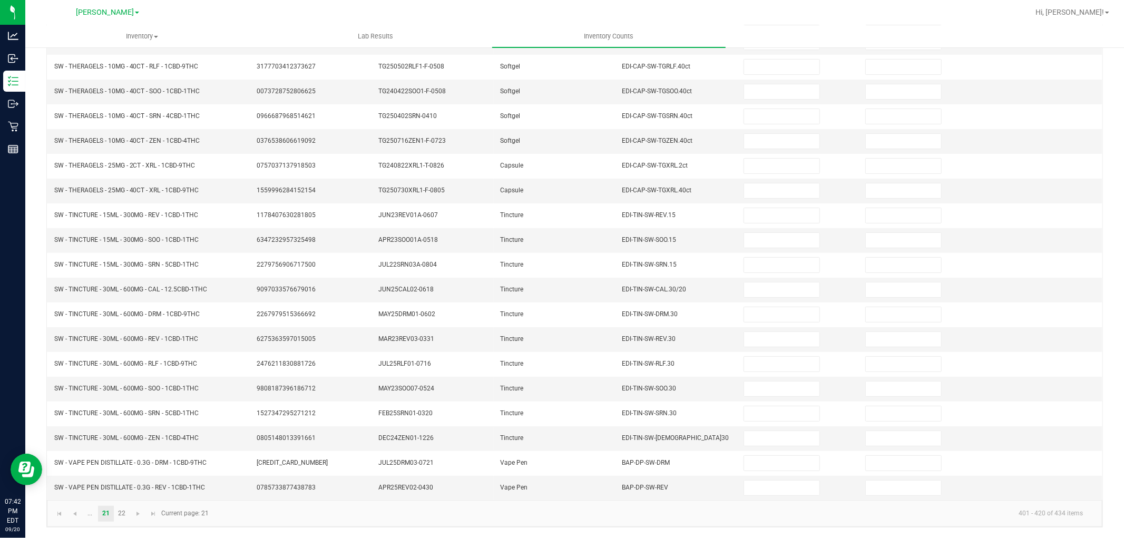
click at [318, 522] on kendo-pager-info "401 - 420 of 434 items" at bounding box center [653, 513] width 876 height 17
click at [554, 523] on kendo-pager "... 21 22 401 - 420 of 434 items Current page: 21" at bounding box center [574, 513] width 1055 height 27
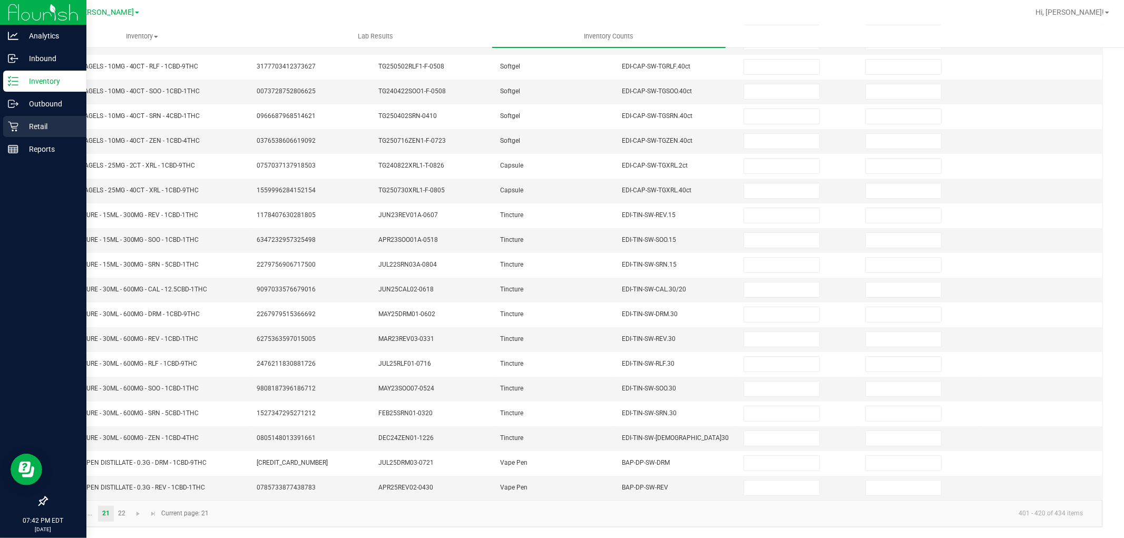
click at [8, 120] on div "Retail" at bounding box center [44, 126] width 83 height 21
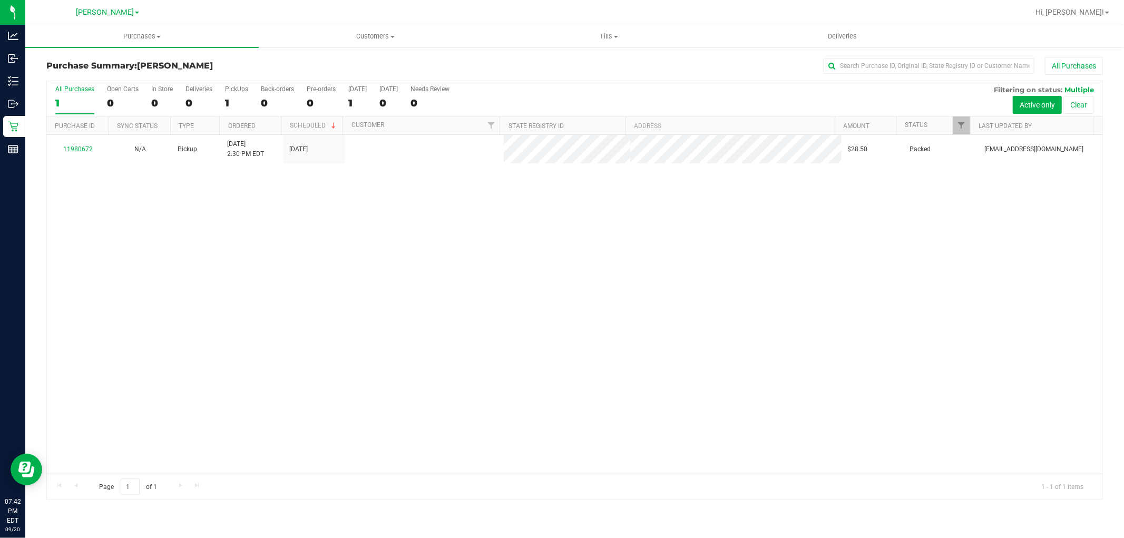
click at [773, 281] on div "11980672 N/A Pickup [DATE] 2:30 PM EDT 9/20/2025 $28.50 Packed [EMAIL_ADDRESS][…" at bounding box center [574, 304] width 1055 height 339
click at [354, 315] on div "11980672 N/A Pickup [DATE] 2:30 PM EDT 9/20/2025 $28.50 Packed [EMAIL_ADDRESS][…" at bounding box center [574, 304] width 1055 height 339
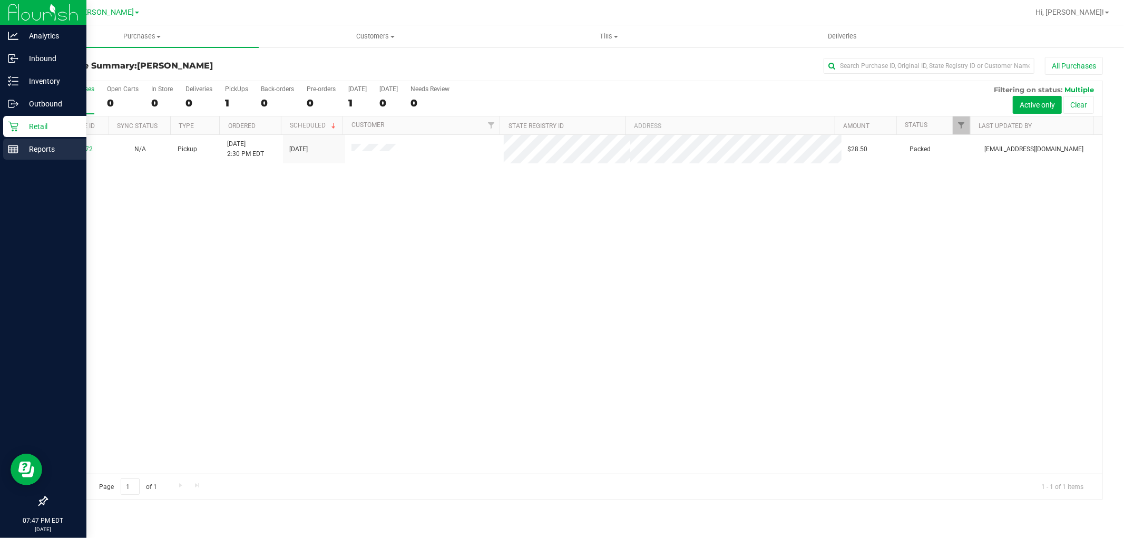
click at [17, 144] on icon at bounding box center [13, 149] width 11 height 11
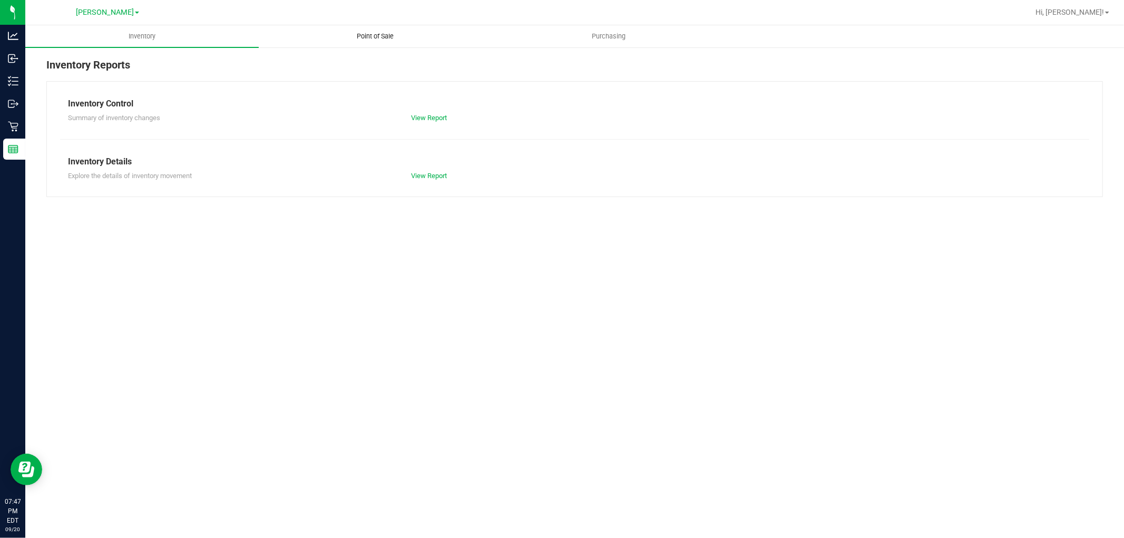
click at [358, 28] on uib-tab-heading "Point of Sale" at bounding box center [375, 36] width 232 height 21
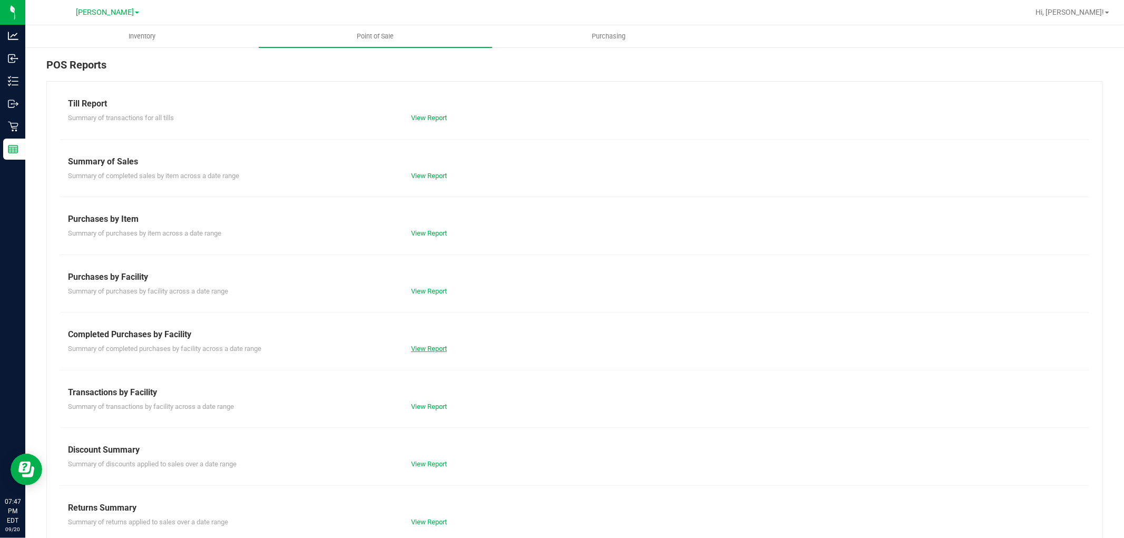
click at [424, 347] on link "View Report" at bounding box center [429, 349] width 36 height 8
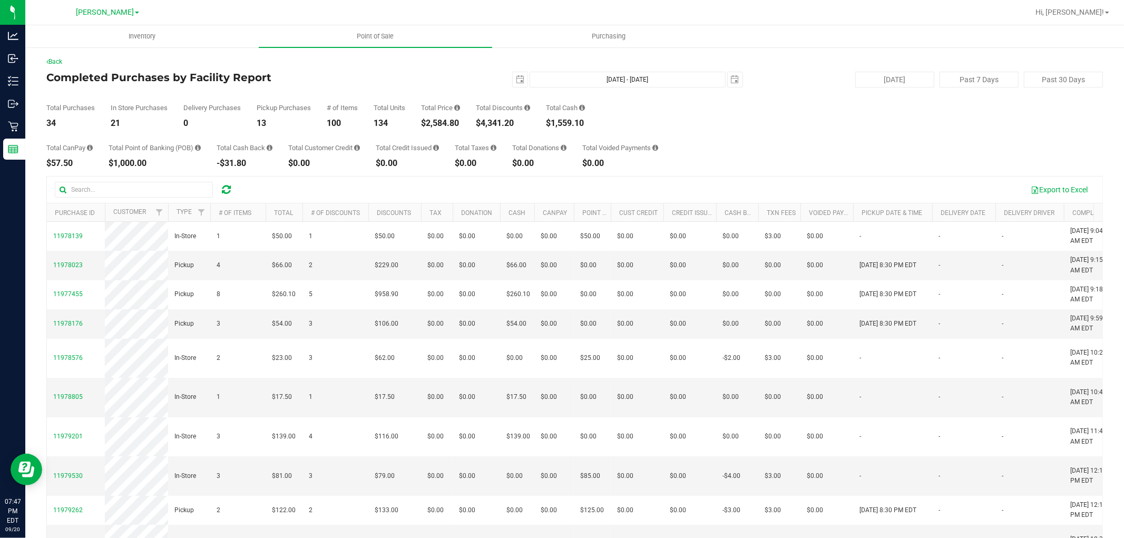
click at [749, 160] on div "Total CanPay $57.50 Total Point of Banking (POB) $1,000.00 Total Cash Back -$31…" at bounding box center [574, 147] width 1056 height 40
click at [508, 112] on div "Total Discounts $4,341.20" at bounding box center [503, 115] width 54 height 23
click at [437, 138] on div "Total CanPay $57.50 Total Point of Banking (POB) $1,000.00 Total Cash Back -$31…" at bounding box center [574, 147] width 1056 height 40
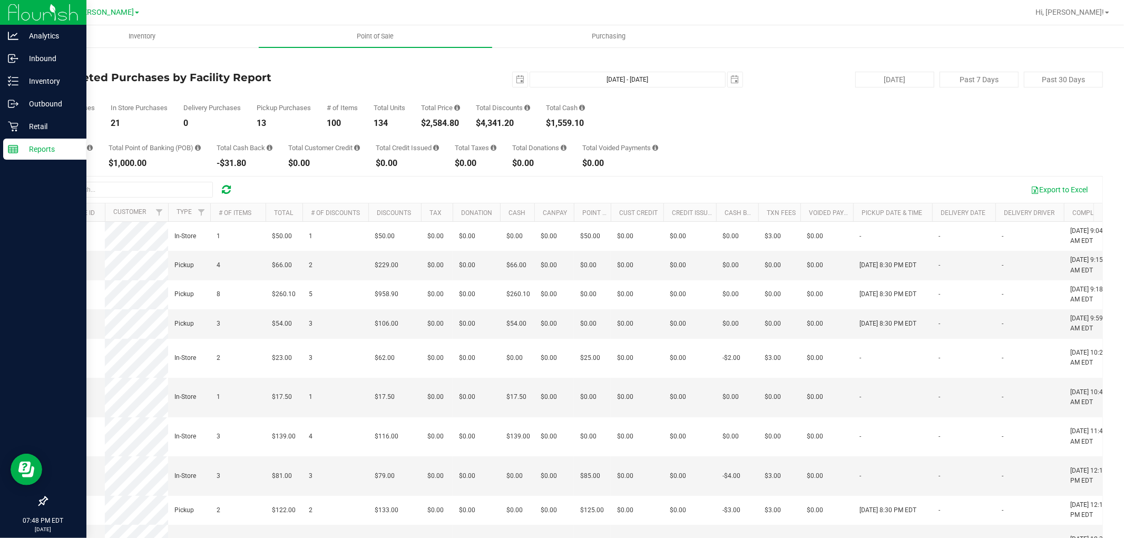
click at [29, 148] on p "Reports" at bounding box center [49, 149] width 63 height 13
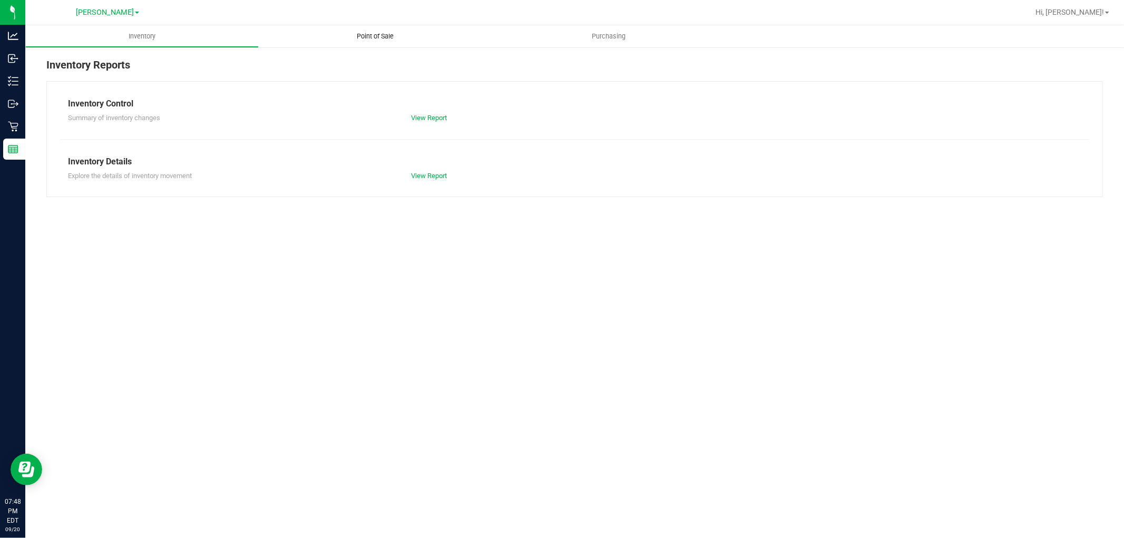
click at [369, 28] on uib-tab-heading "Point of Sale" at bounding box center [375, 36] width 233 height 22
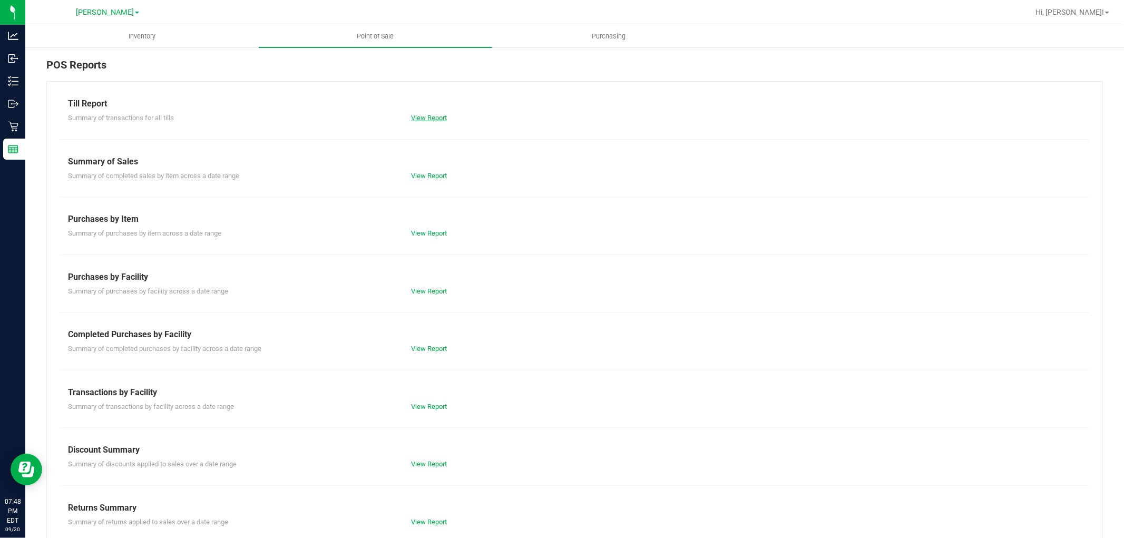
click at [424, 117] on link "View Report" at bounding box center [429, 118] width 36 height 8
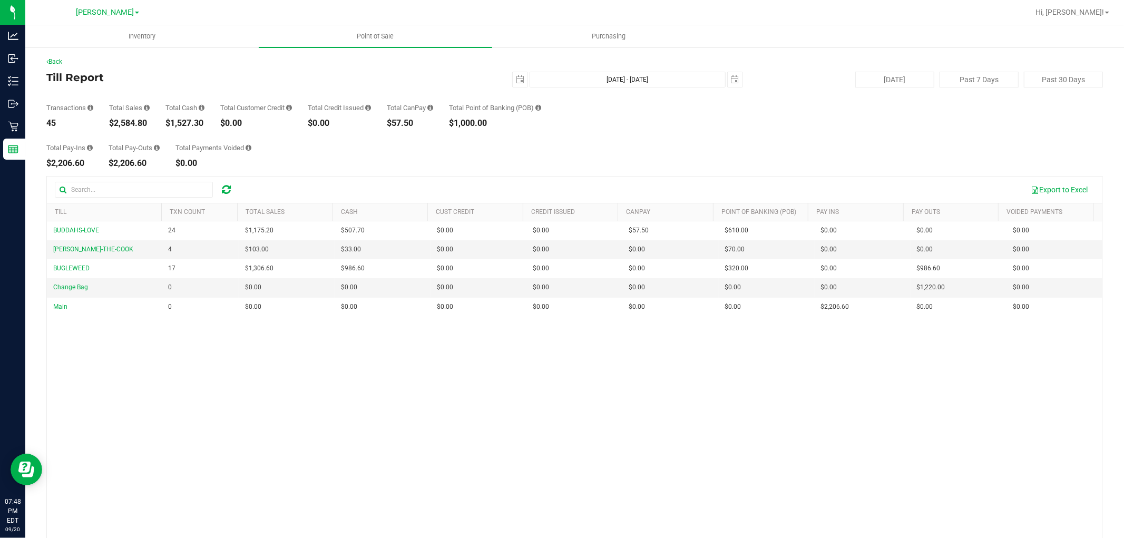
click at [356, 380] on div "BUDDAHS-LOVE 24 $1,175.20 $507.70 $0.00 $0.00 $0.00 $57.50 $0.00 $610.00 $0.00 …" at bounding box center [574, 390] width 1055 height 339
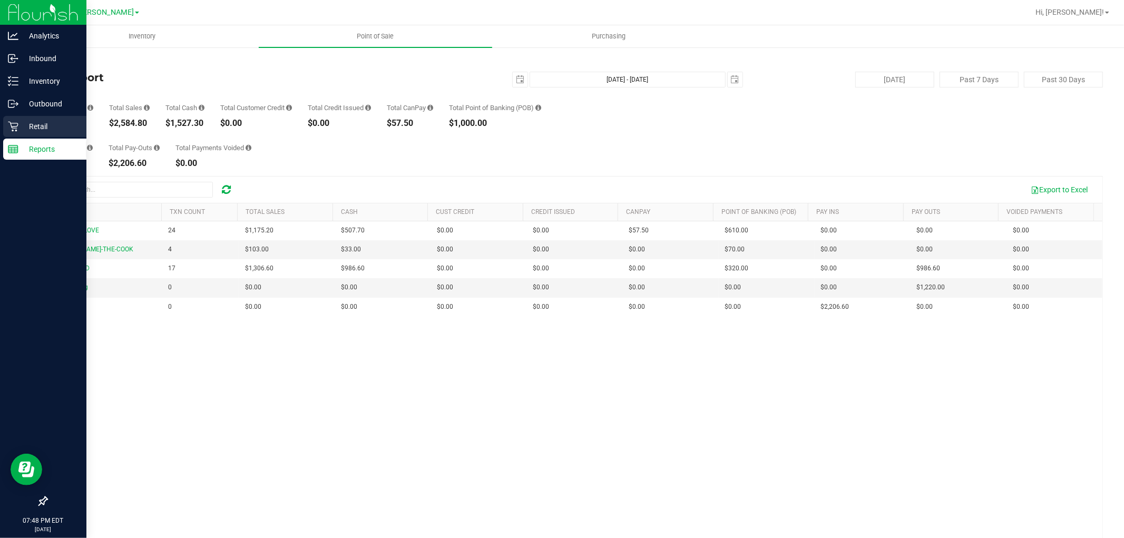
click at [14, 130] on icon at bounding box center [13, 126] width 11 height 11
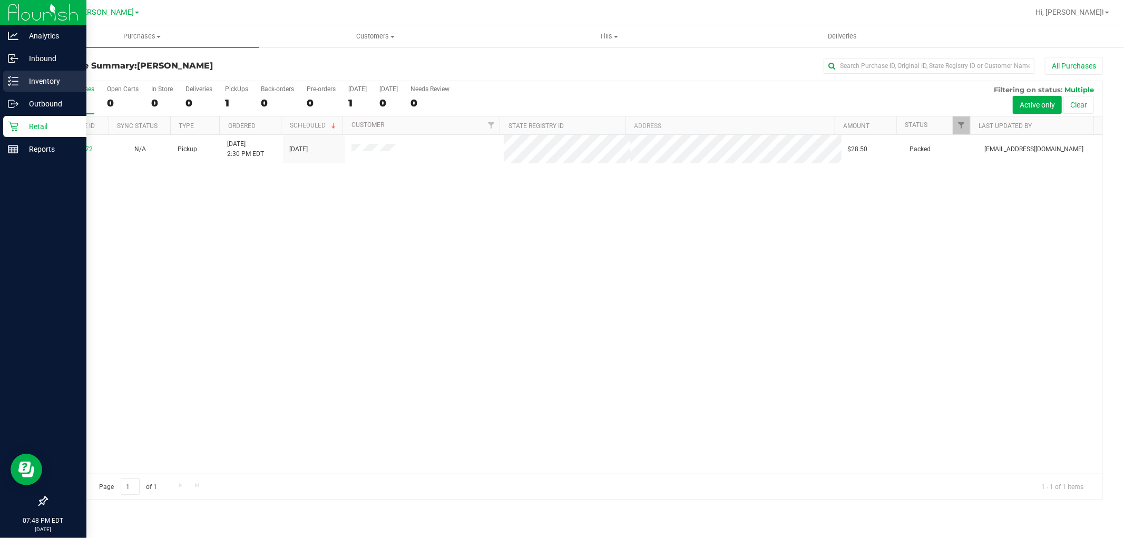
click at [45, 76] on p "Inventory" at bounding box center [49, 81] width 63 height 13
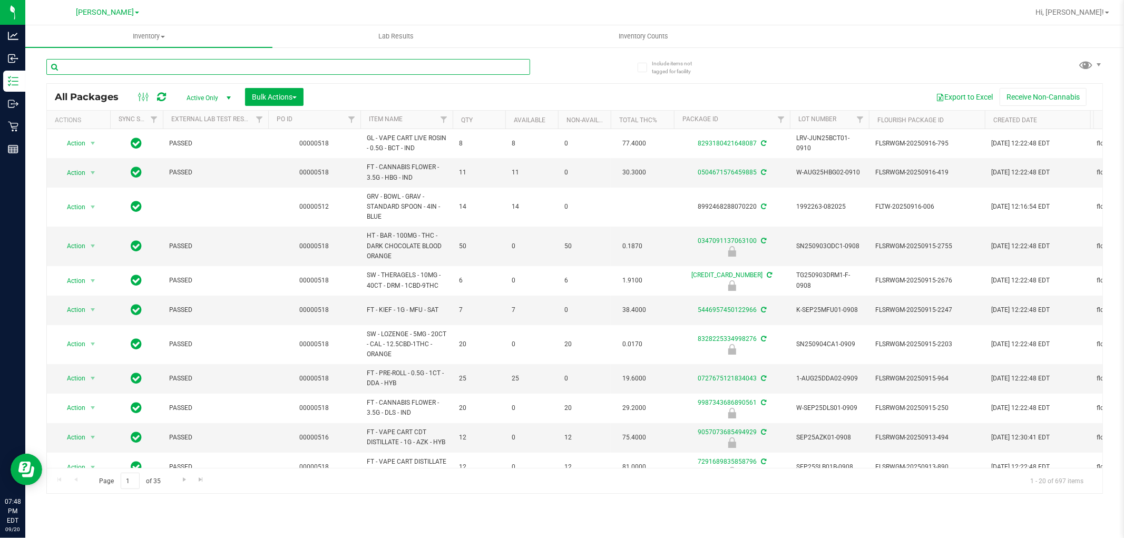
click at [210, 62] on input "text" at bounding box center [288, 67] width 484 height 16
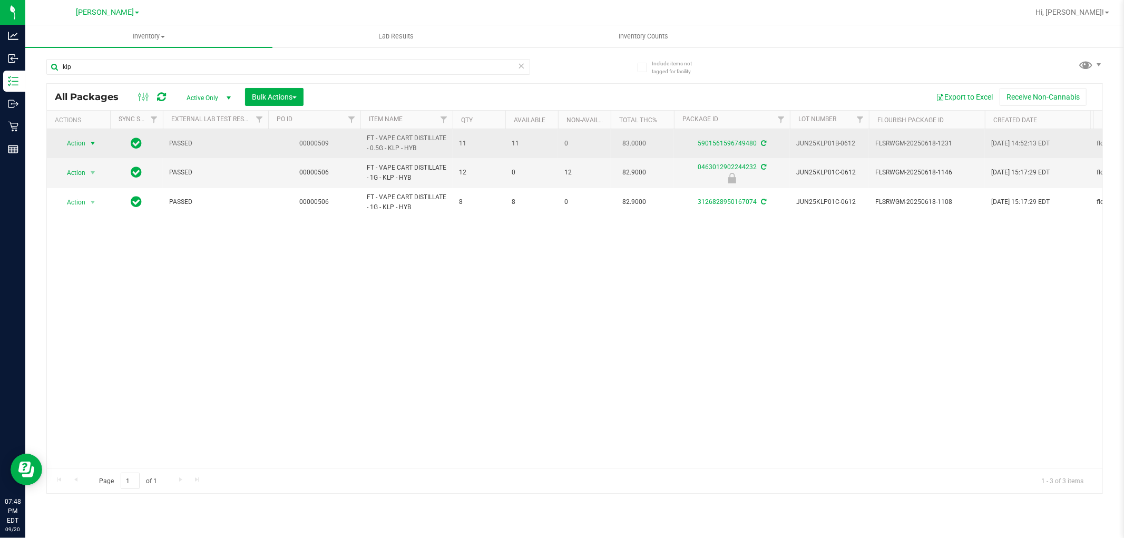
click at [91, 145] on span "select" at bounding box center [93, 143] width 8 height 8
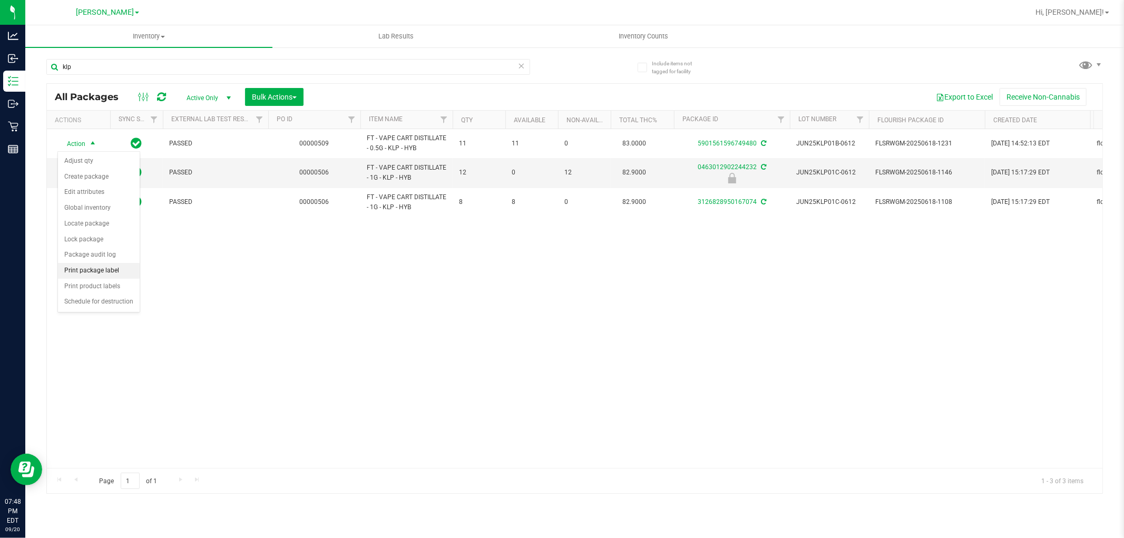
click at [96, 271] on li "Print package label" at bounding box center [99, 271] width 82 height 16
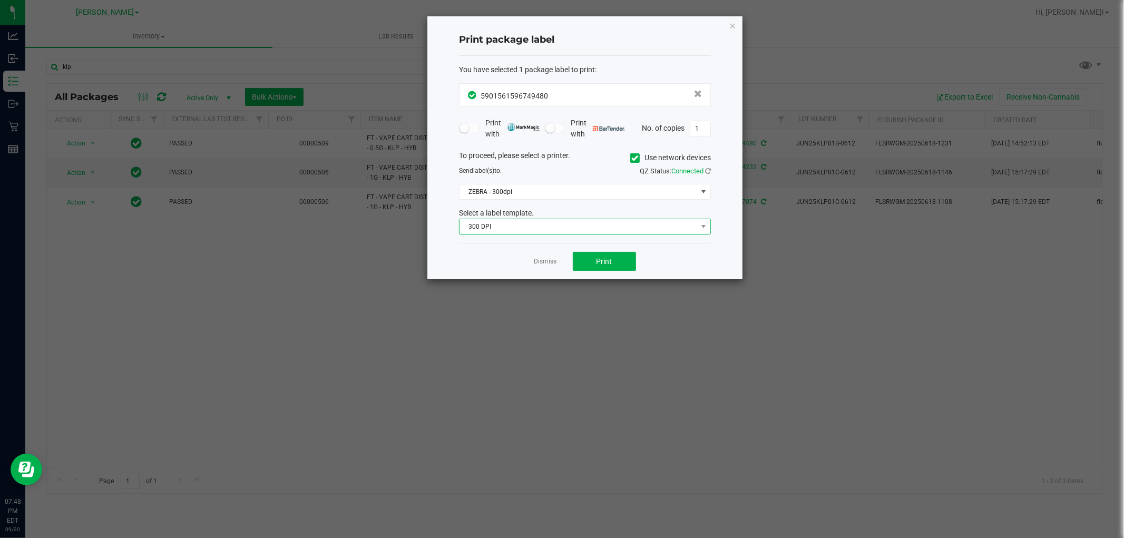
click at [540, 228] on span "300 DPI" at bounding box center [578, 226] width 238 height 15
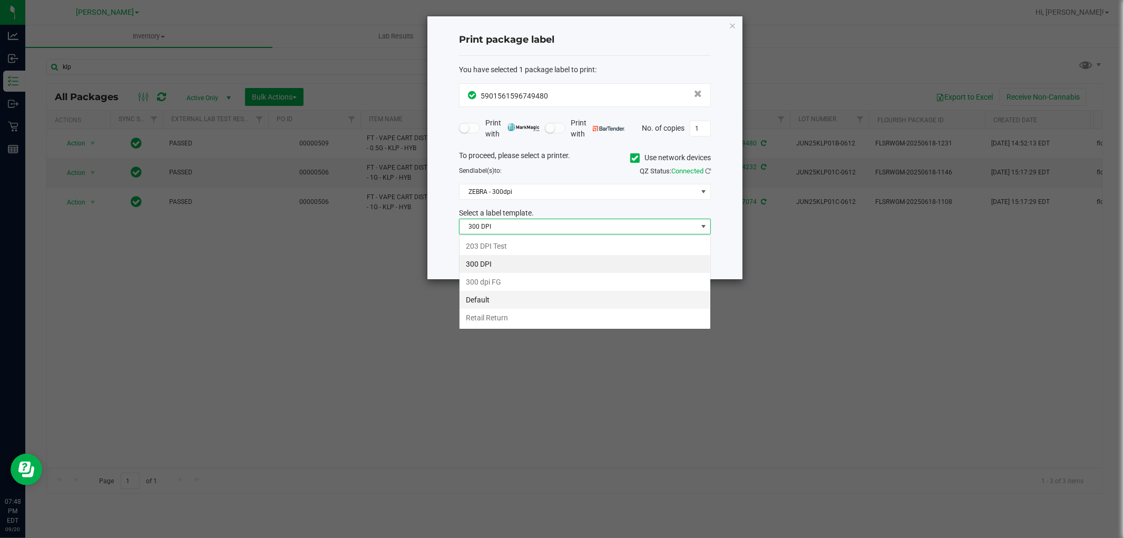
scroll to position [16, 251]
click at [499, 317] on li "Retail Return" at bounding box center [584, 318] width 251 height 18
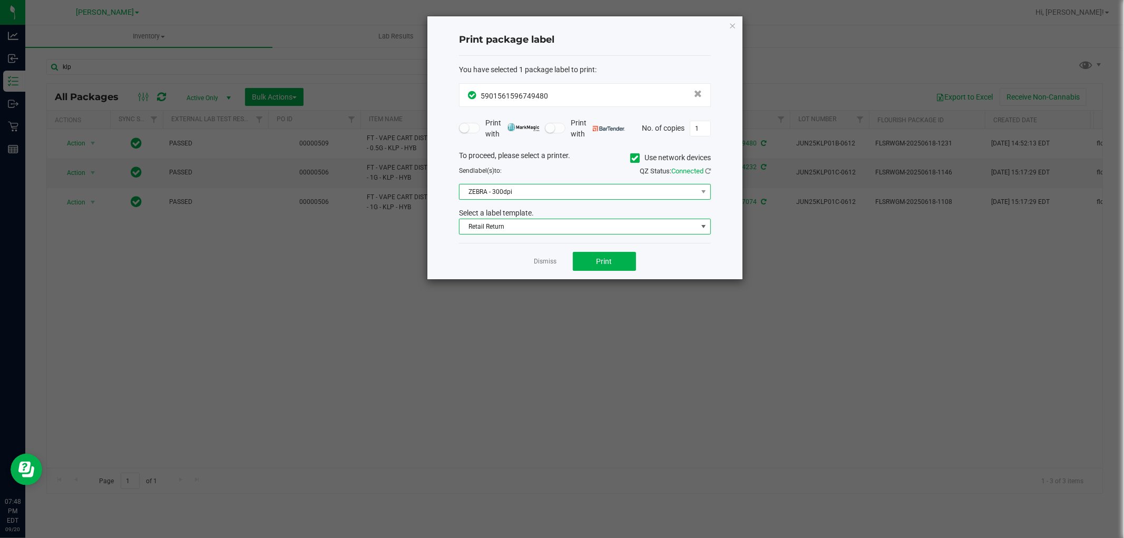
click at [539, 194] on span "ZEBRA - 300dpi" at bounding box center [578, 191] width 238 height 15
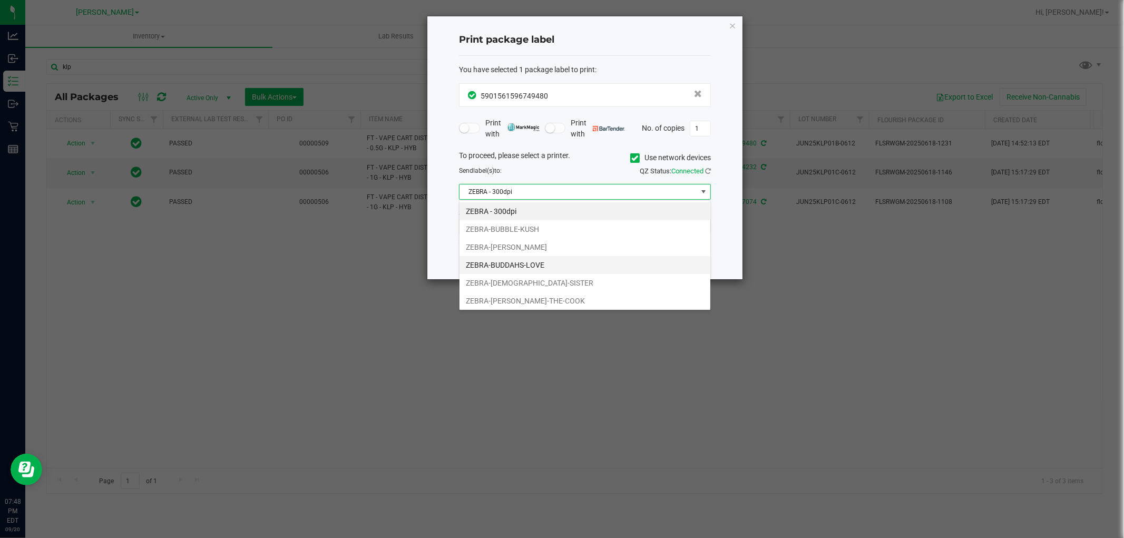
click at [515, 267] on li "ZEBRA-BUDDAHS-LOVE" at bounding box center [584, 265] width 251 height 18
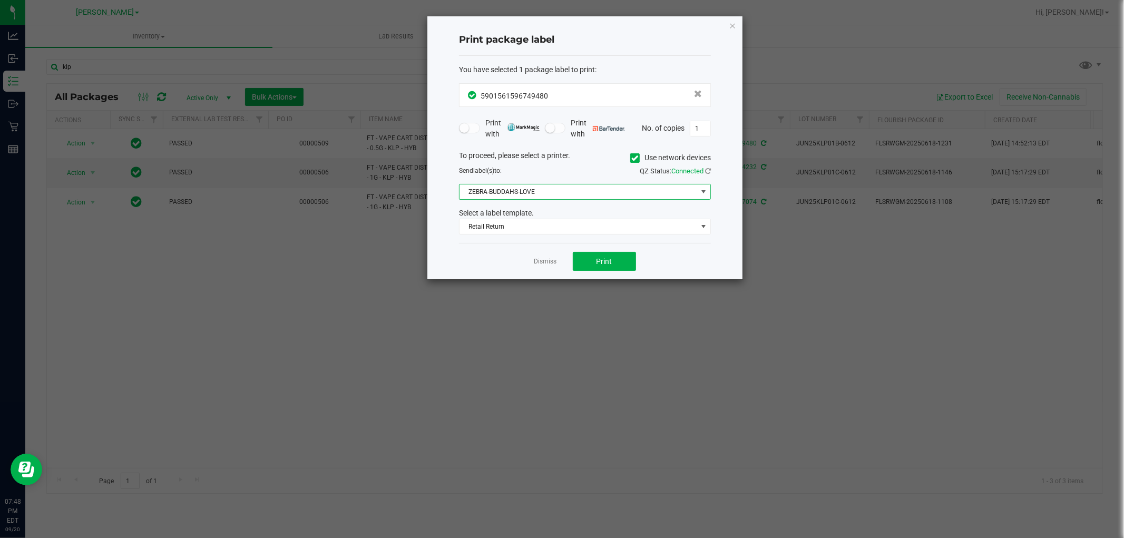
click at [470, 255] on div "Dismiss Print" at bounding box center [585, 261] width 252 height 36
click at [597, 261] on span "Print" at bounding box center [604, 261] width 16 height 8
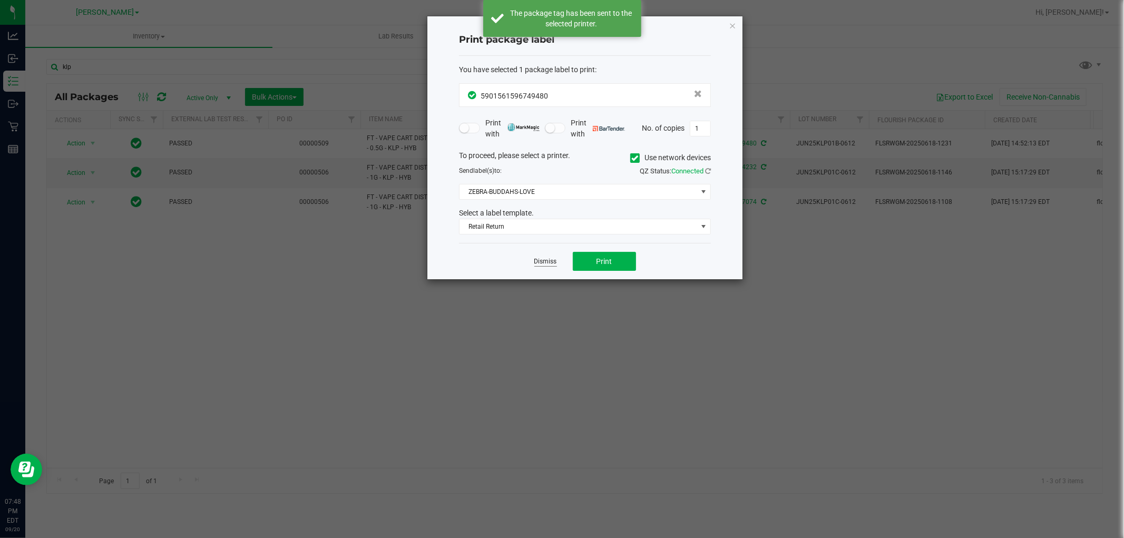
click at [550, 264] on link "Dismiss" at bounding box center [545, 261] width 23 height 9
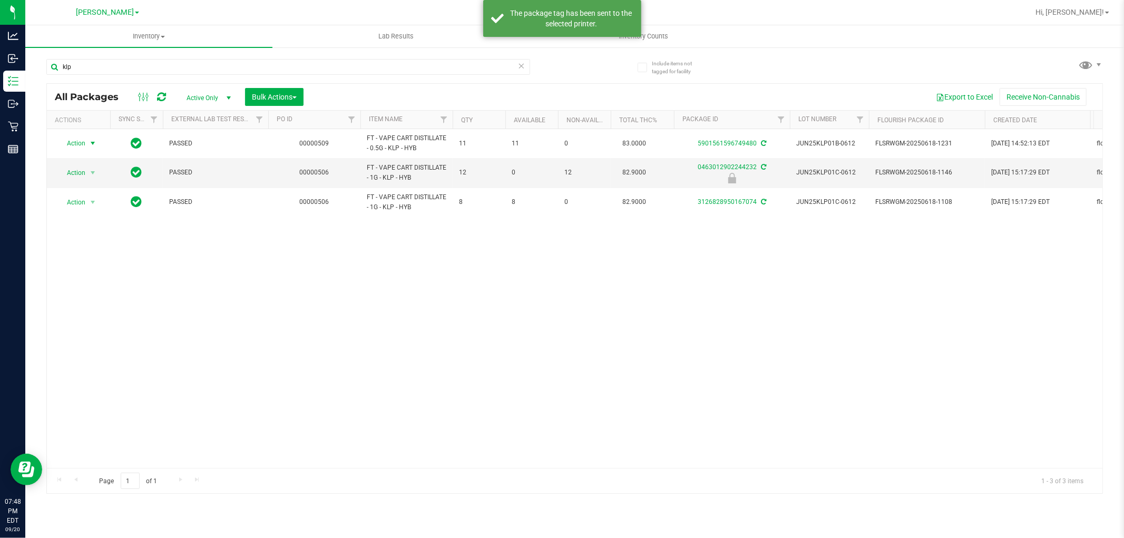
click at [539, 347] on div "Action Action Adjust qty Create package Edit attributes Global inventory Locate…" at bounding box center [574, 298] width 1055 height 339
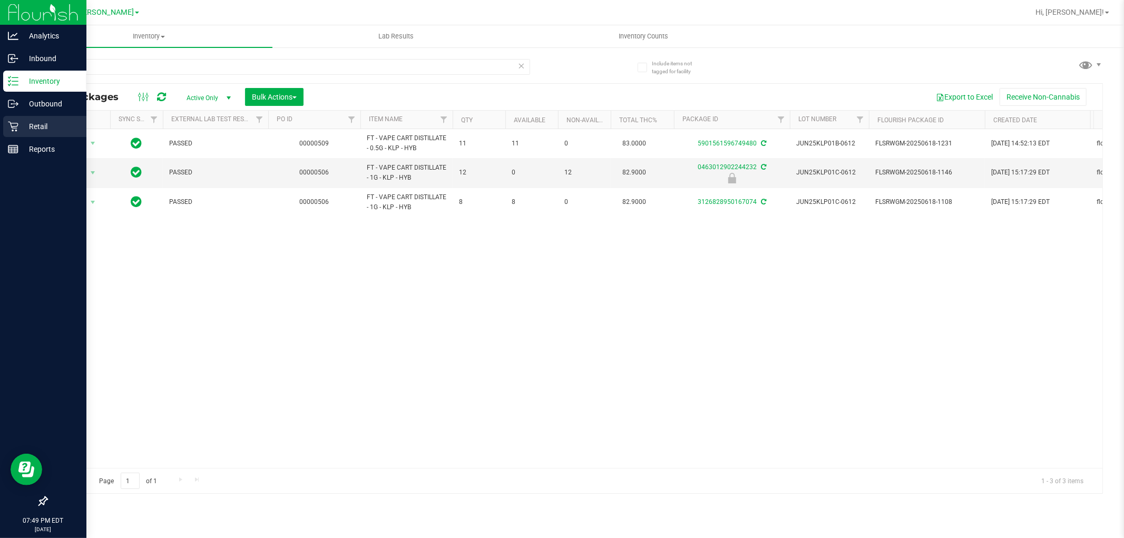
click at [21, 127] on p "Retail" at bounding box center [49, 126] width 63 height 13
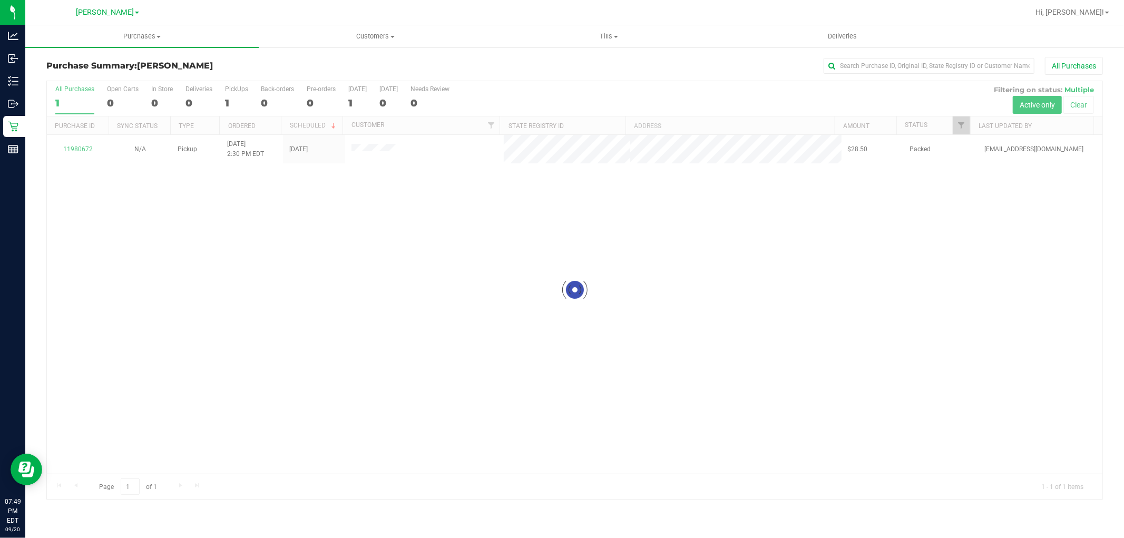
click at [460, 295] on div at bounding box center [574, 290] width 1055 height 418
click at [302, 314] on div "11980672 N/A Pickup [DATE] 2:30 PM EDT 9/20/2025 $28.50 Packed [EMAIL_ADDRESS][…" at bounding box center [574, 304] width 1055 height 339
click at [393, 398] on div "11980672 N/A Pickup [DATE] 2:30 PM EDT 9/20/2025 $28.50 Packed [EMAIL_ADDRESS][…" at bounding box center [574, 304] width 1055 height 339
click at [536, 274] on div "11980672 N/A Pickup [DATE] 2:30 PM EDT 9/20/2025 $28.50 Packed [EMAIL_ADDRESS][…" at bounding box center [574, 304] width 1055 height 339
click at [465, 287] on div "11980672 N/A Pickup [DATE] 2:30 PM EDT 9/20/2025 $28.50 Packed [EMAIL_ADDRESS][…" at bounding box center [574, 304] width 1055 height 339
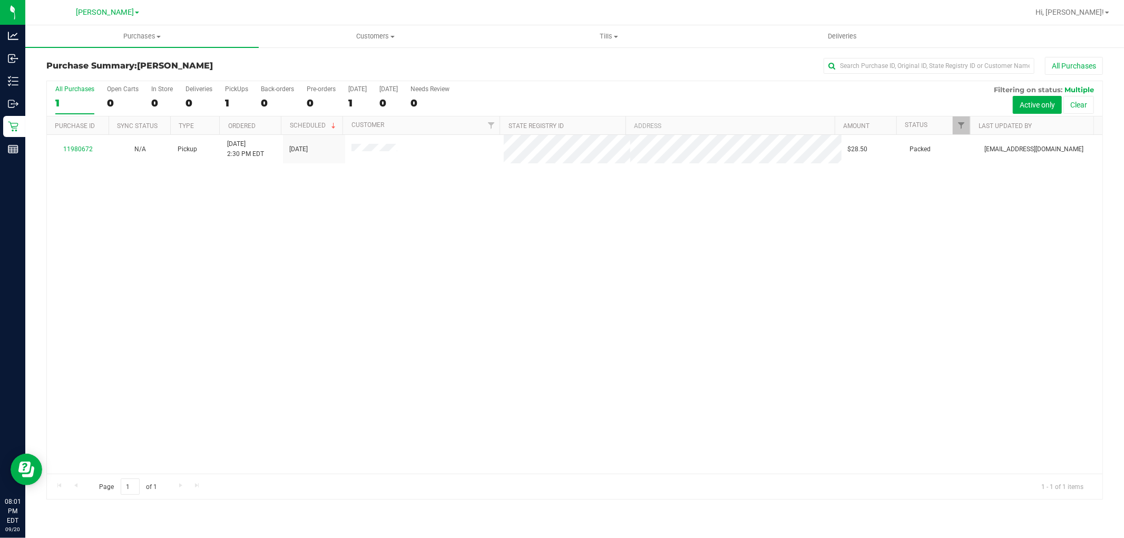
click at [269, 270] on div "11980672 N/A Pickup [DATE] 2:30 PM EDT 9/20/2025 $28.50 Packed [EMAIL_ADDRESS][…" at bounding box center [574, 304] width 1055 height 339
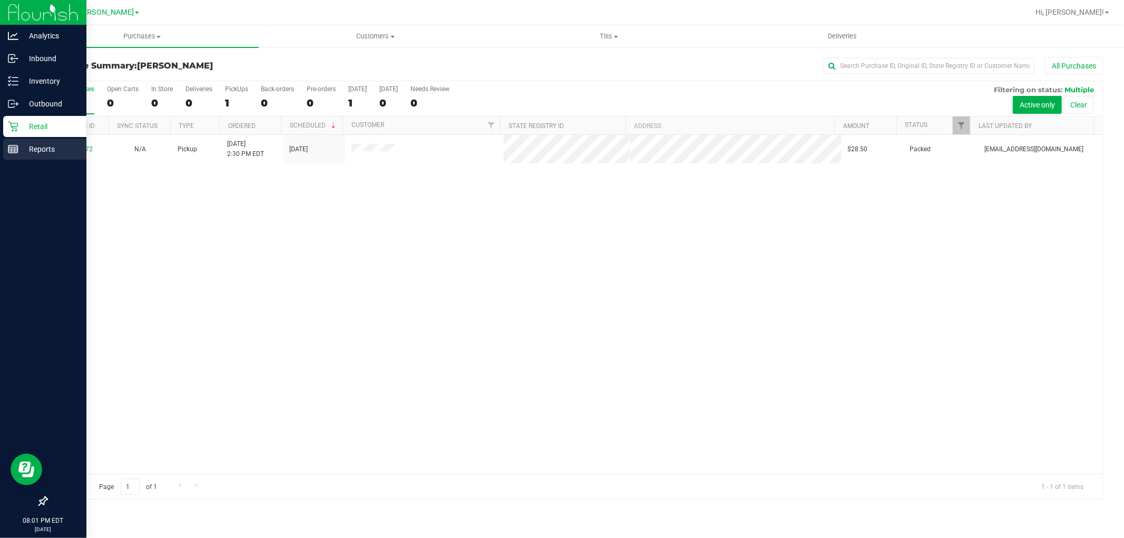
click at [7, 143] on div "Reports" at bounding box center [44, 149] width 83 height 21
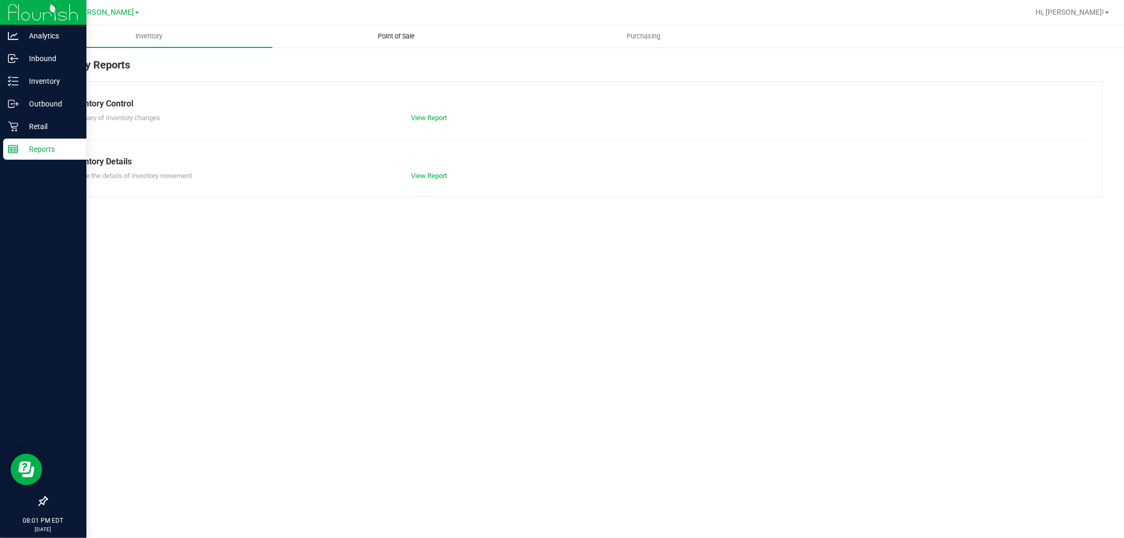
click at [368, 34] on span "Point of Sale" at bounding box center [396, 36] width 65 height 9
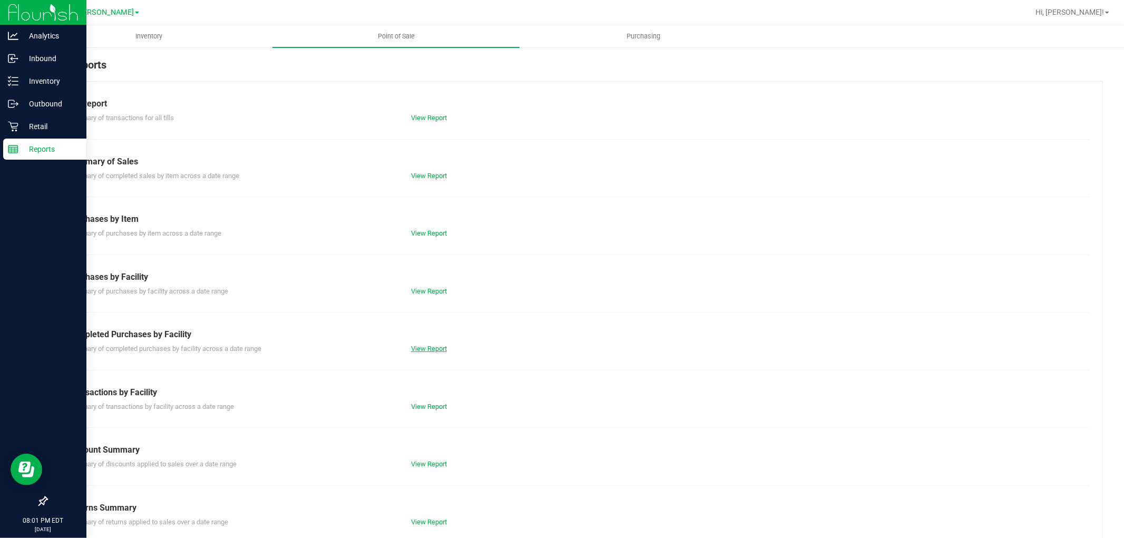
click at [431, 348] on link "View Report" at bounding box center [429, 349] width 36 height 8
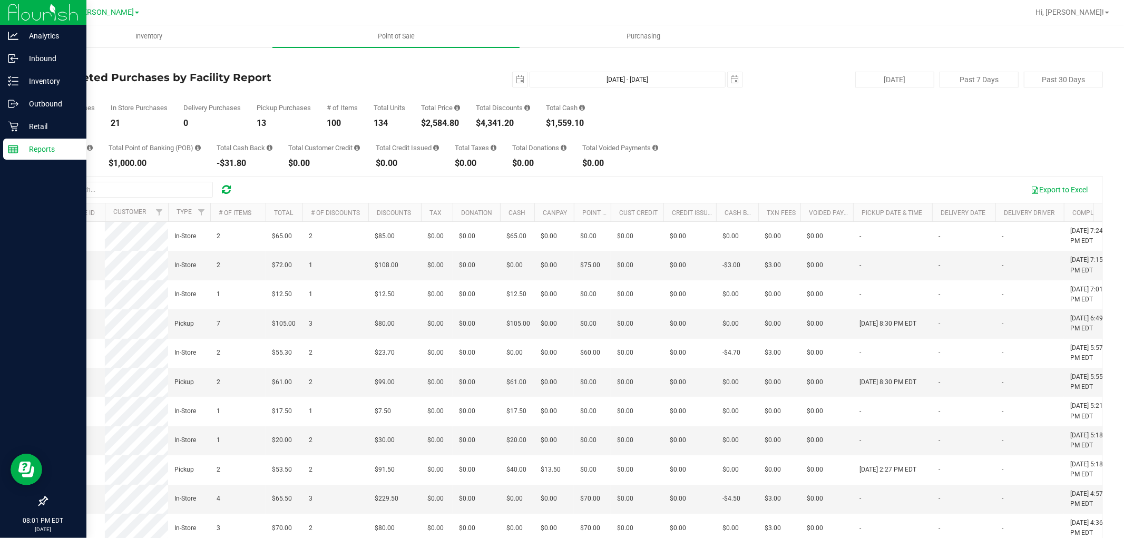
click at [19, 148] on p "Reports" at bounding box center [49, 149] width 63 height 13
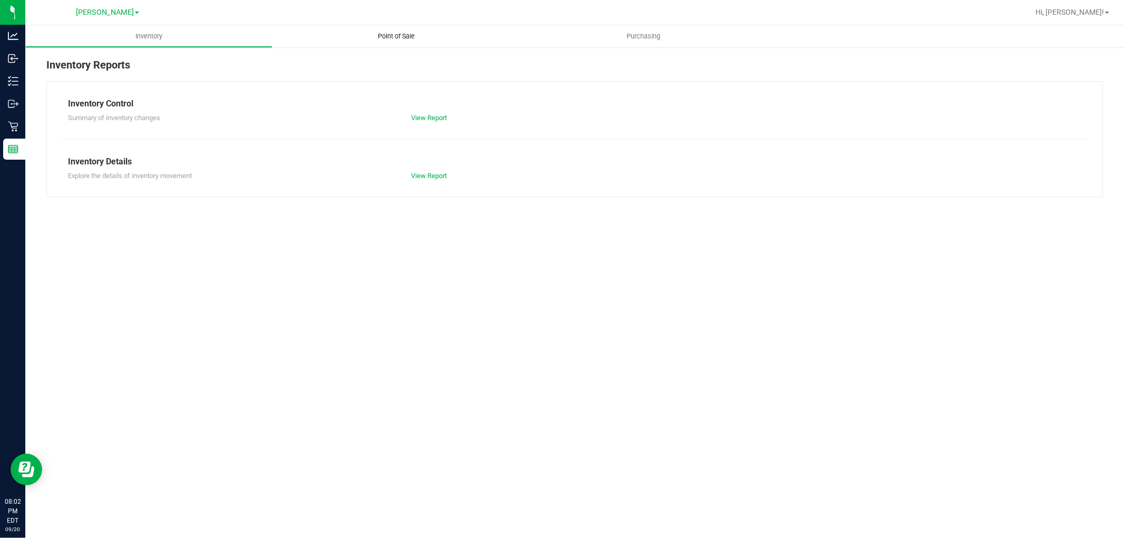
click at [391, 30] on uib-tab-heading "Point of Sale" at bounding box center [395, 36] width 247 height 22
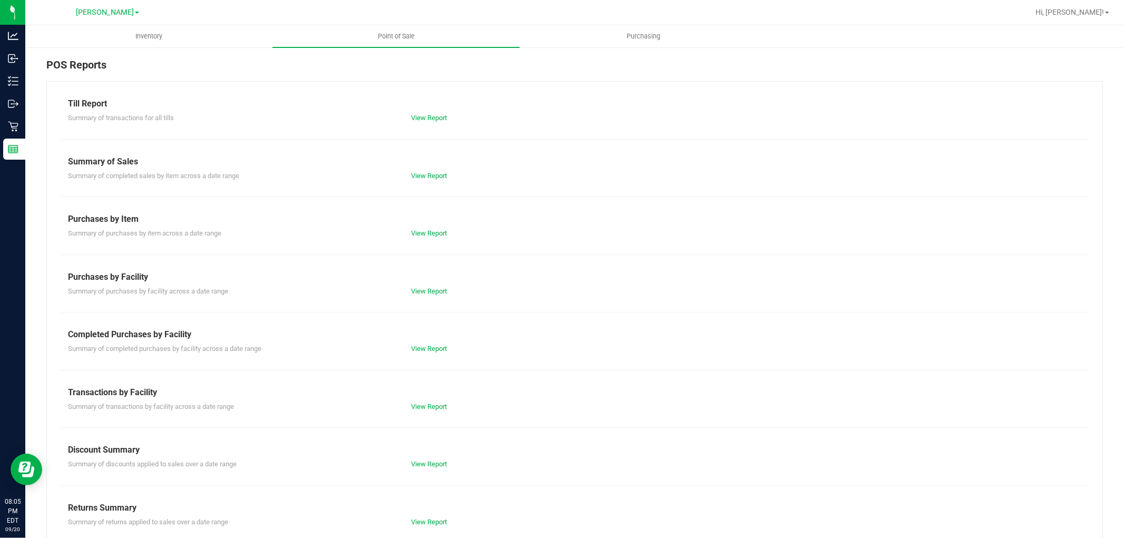
click at [256, 71] on div "POS Reports" at bounding box center [574, 69] width 1056 height 24
click at [1093, 12] on span "Hi, [PERSON_NAME]!" at bounding box center [1069, 12] width 68 height 8
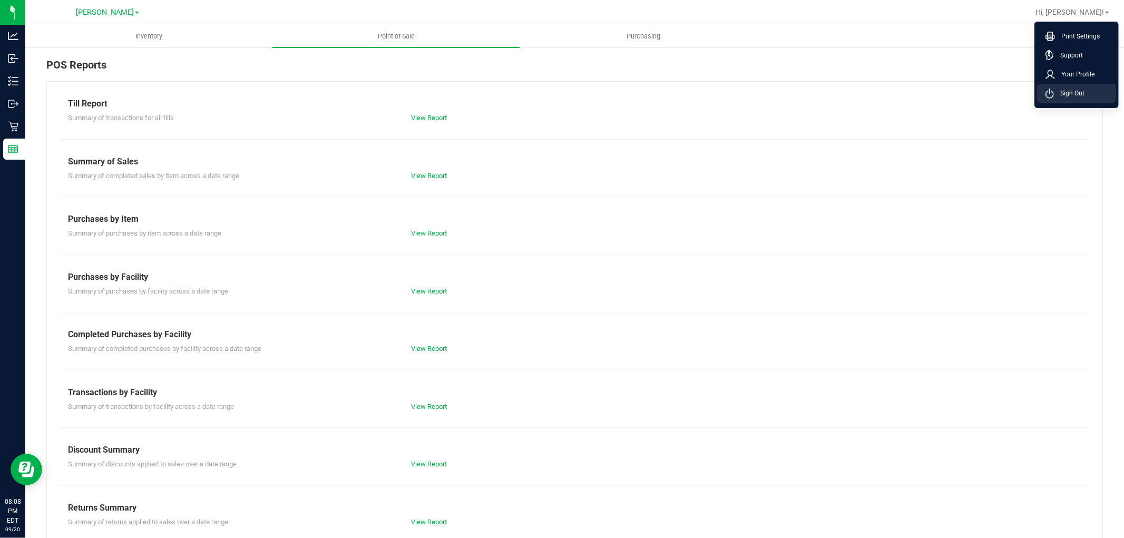
click at [1068, 93] on span "Sign Out" at bounding box center [1069, 93] width 31 height 11
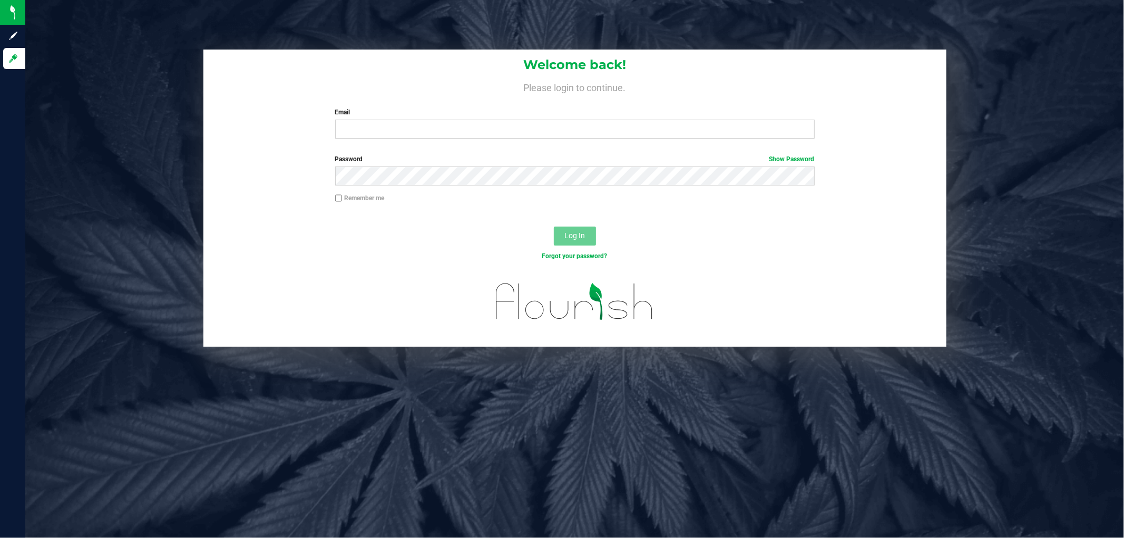
click at [404, 253] on div "Forgot your password?" at bounding box center [574, 255] width 495 height 9
